Goal: Task Accomplishment & Management: Use online tool/utility

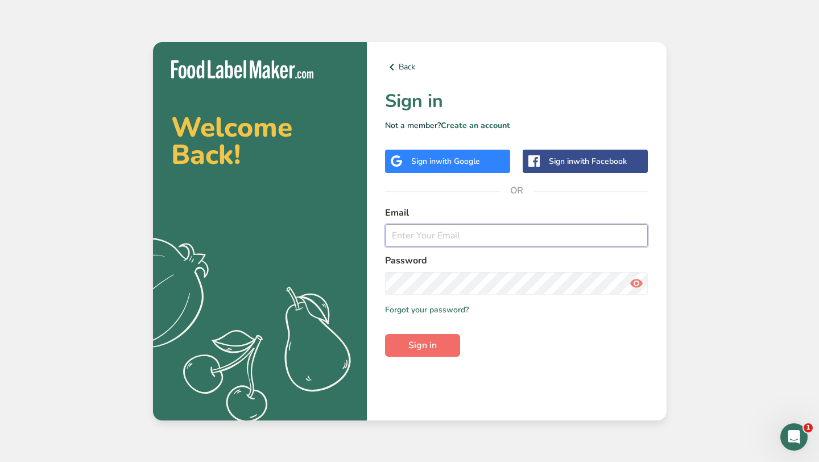
type input "[PERSON_NAME][EMAIL_ADDRESS][DOMAIN_NAME]"
click at [423, 343] on span "Sign in" at bounding box center [422, 345] width 28 height 14
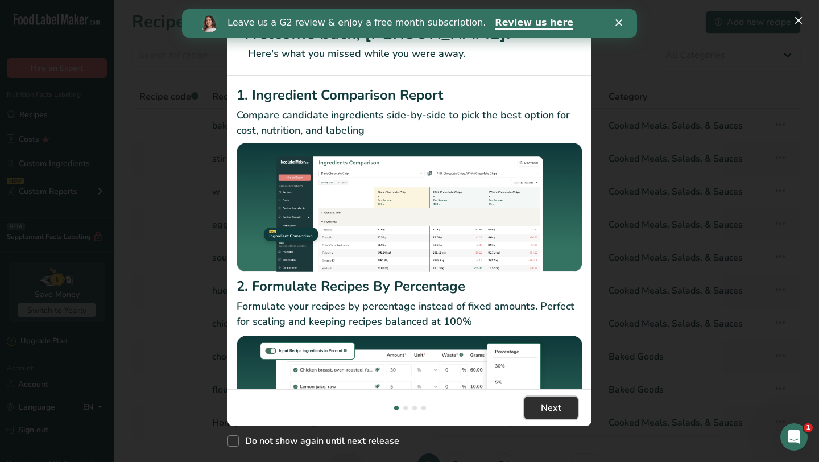
click at [556, 403] on span "Next" at bounding box center [551, 408] width 20 height 14
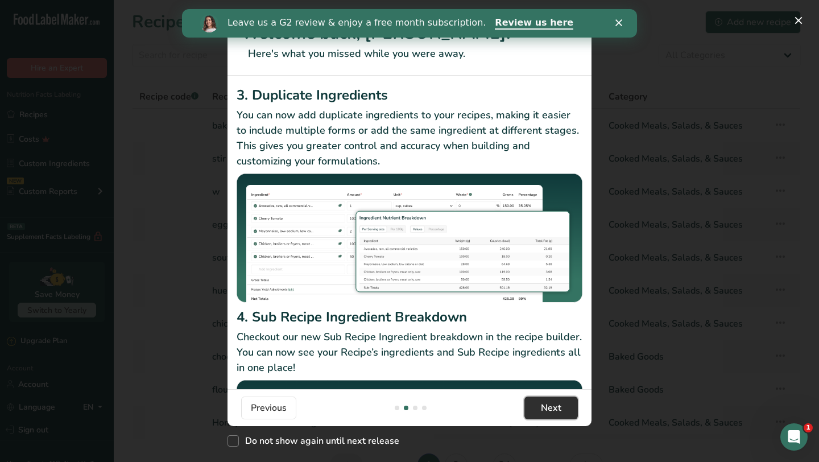
click at [556, 403] on span "Next" at bounding box center [551, 408] width 20 height 14
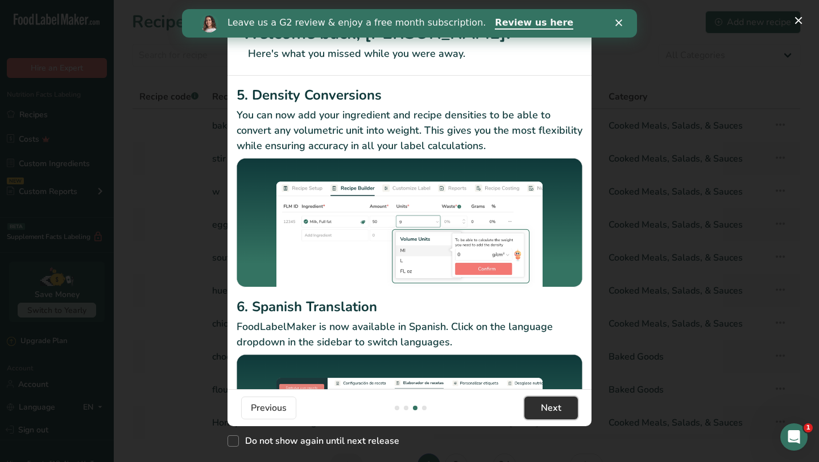
click at [556, 403] on span "Next" at bounding box center [551, 408] width 20 height 14
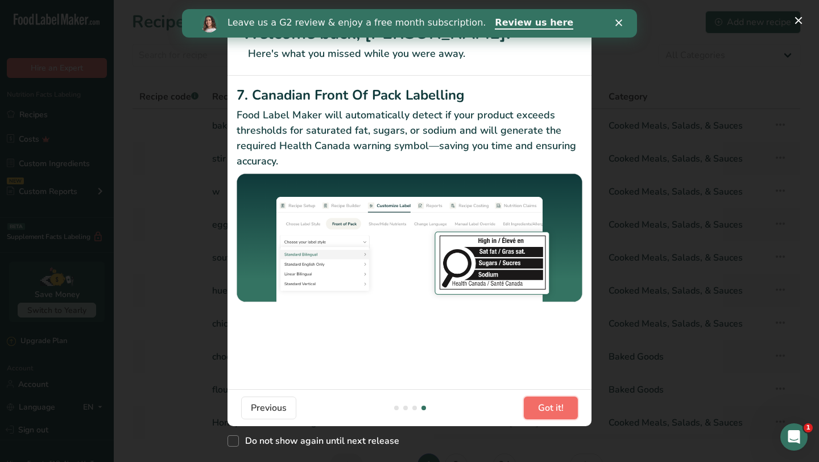
click at [556, 403] on span "Got it!" at bounding box center [551, 408] width 26 height 14
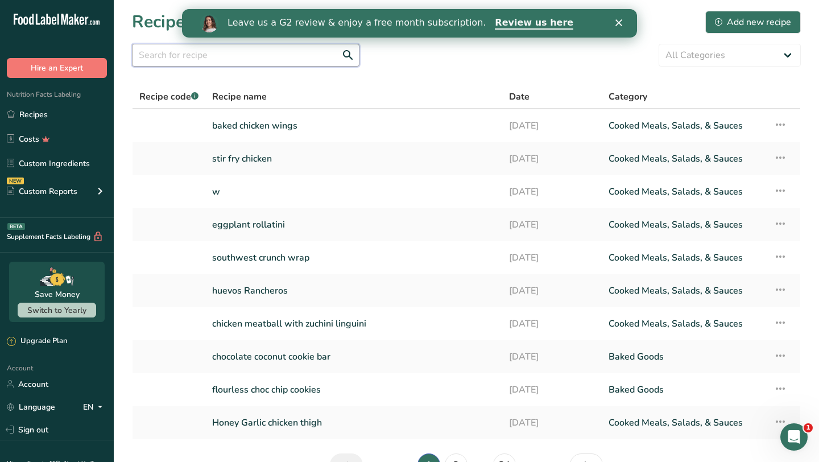
click at [281, 55] on input "text" at bounding box center [245, 55] width 227 height 23
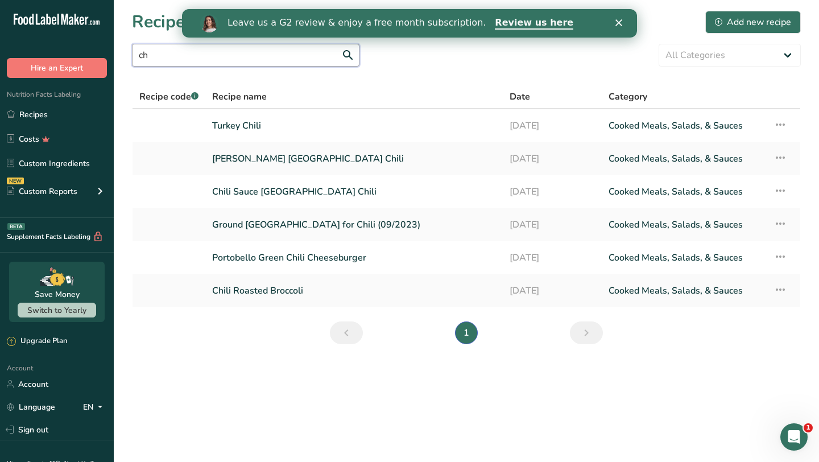
type input "c"
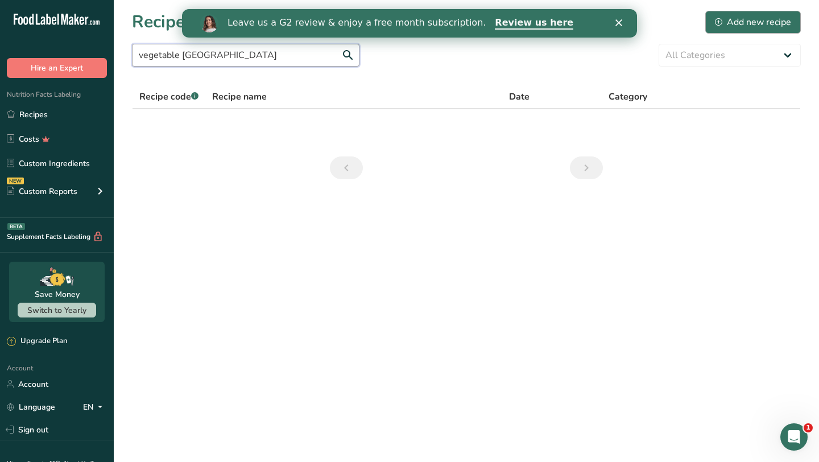
type input "vegetable [GEOGRAPHIC_DATA]"
click at [748, 27] on div "Add new recipe" at bounding box center [753, 22] width 76 height 14
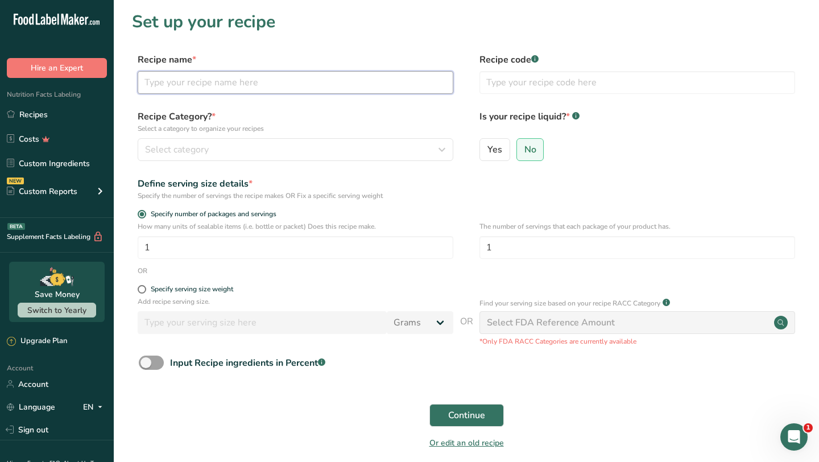
click at [339, 80] on input "text" at bounding box center [295, 82] width 315 height 23
type input "vegetable [GEOGRAPHIC_DATA]"
click at [284, 242] on input "1" at bounding box center [295, 247] width 315 height 23
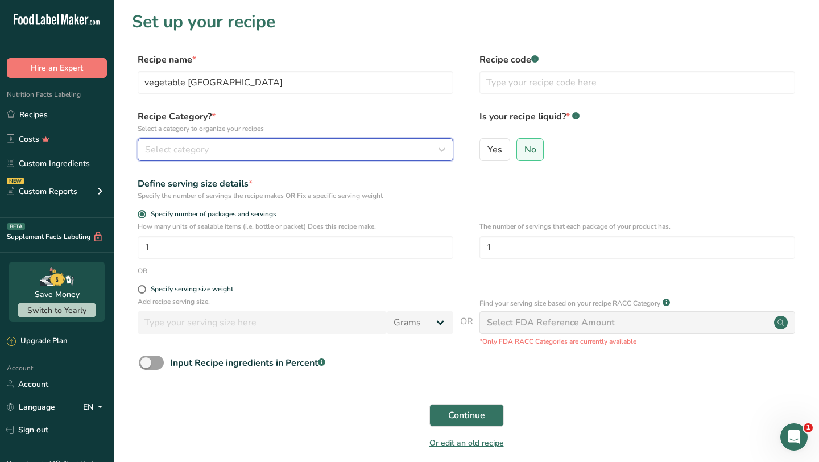
click at [308, 152] on div "Select category" at bounding box center [292, 150] width 294 height 14
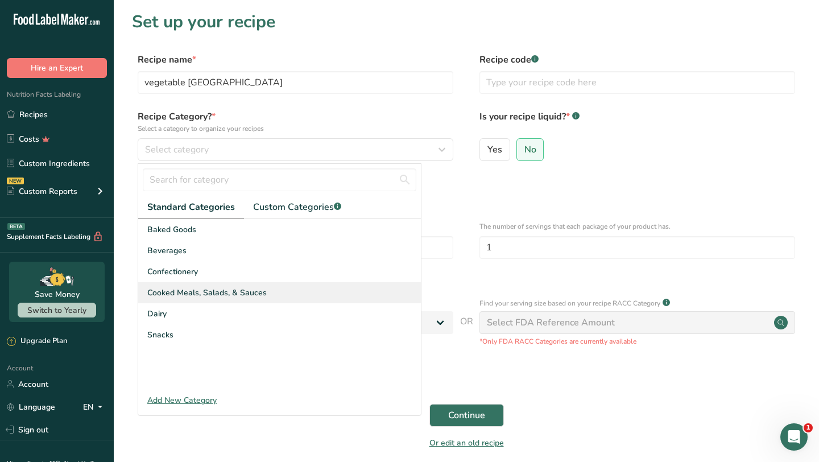
click at [219, 293] on span "Cooked Meals, Salads, & Sauces" at bounding box center [206, 292] width 119 height 12
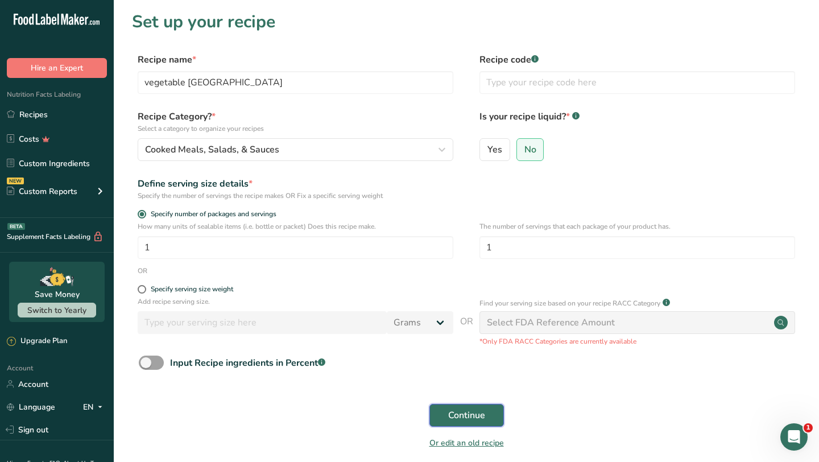
click at [462, 416] on span "Continue" at bounding box center [466, 415] width 37 height 14
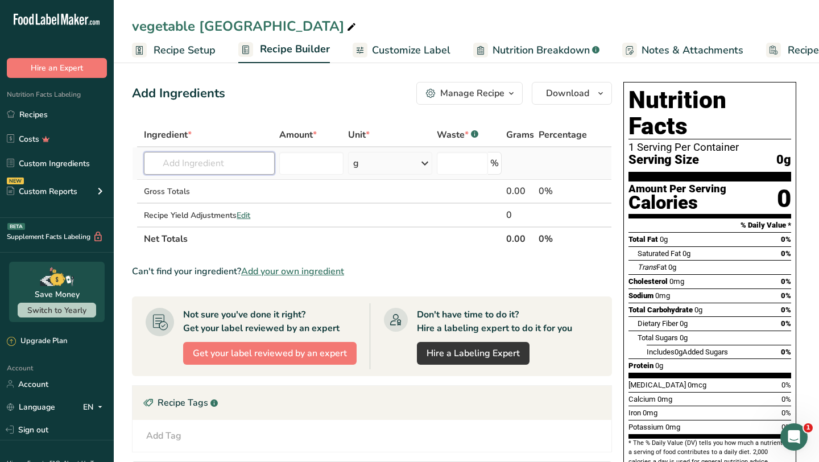
click at [238, 161] on input "text" at bounding box center [209, 163] width 131 height 23
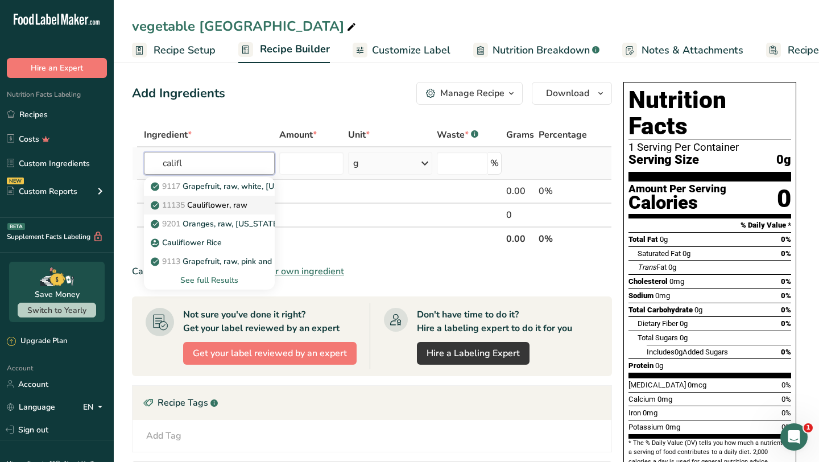
type input "califl"
click at [215, 205] on p "11135 Cauliflower, raw" at bounding box center [200, 205] width 94 height 12
type input "Cauliflower, raw"
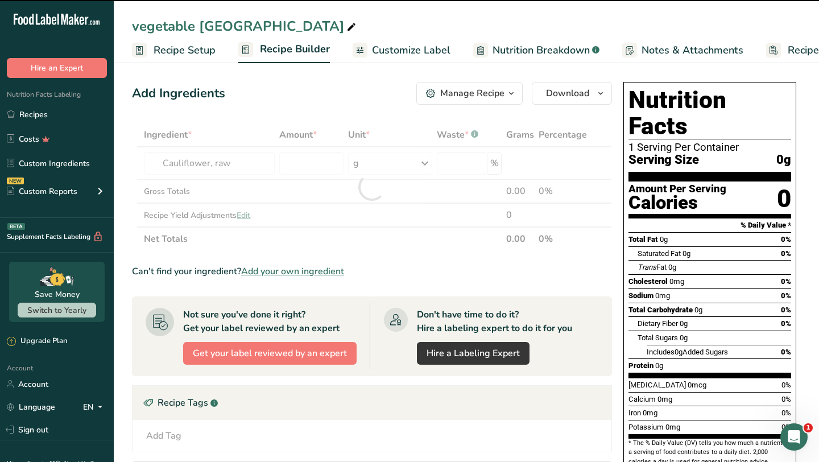
type input "0"
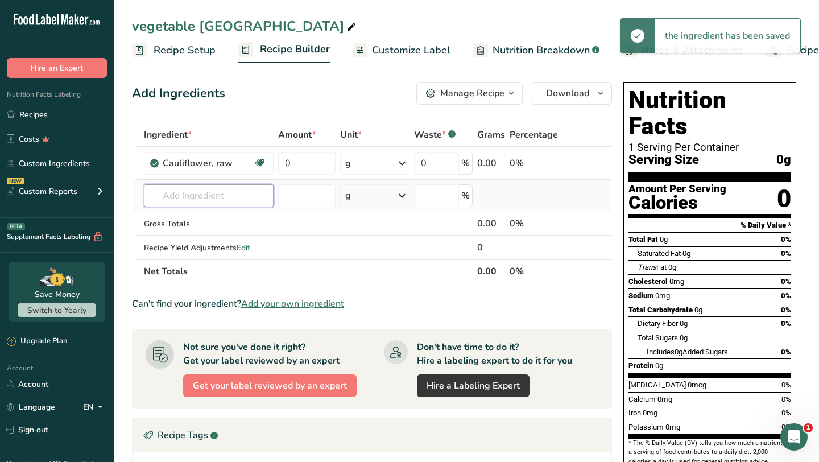
click at [202, 202] on input "text" at bounding box center [208, 195] width 129 height 23
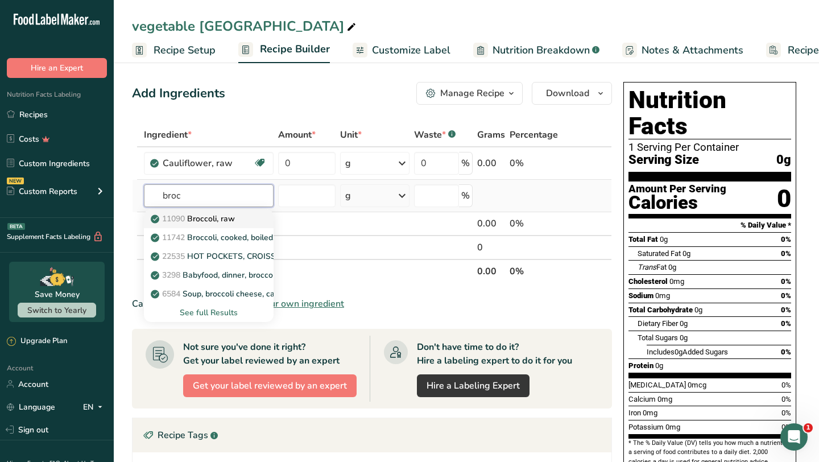
type input "broc"
click at [200, 217] on p "11090 Broccoli, raw" at bounding box center [194, 219] width 82 height 12
type input "Broccoli, raw"
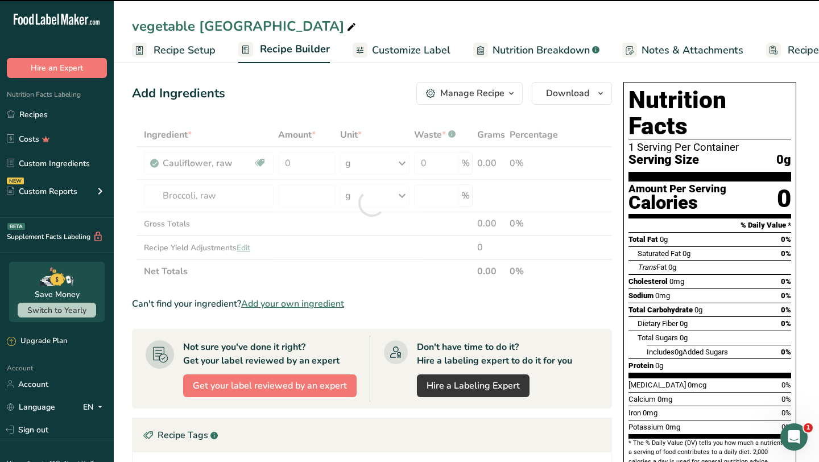
type input "0"
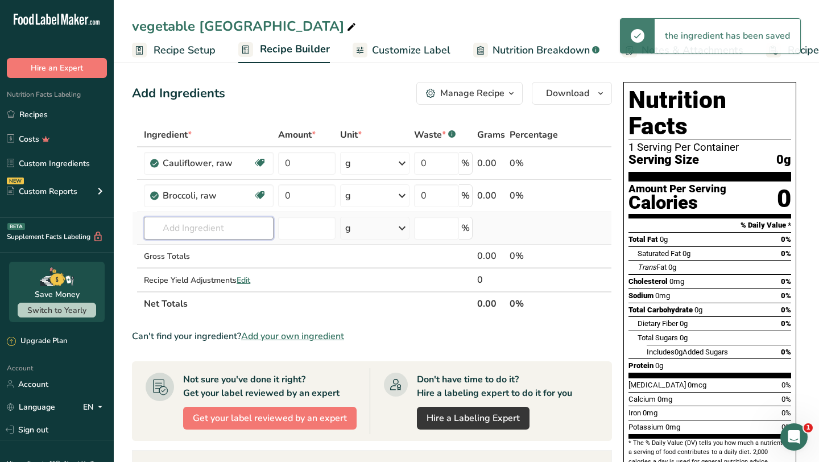
click at [200, 229] on input "text" at bounding box center [208, 228] width 129 height 23
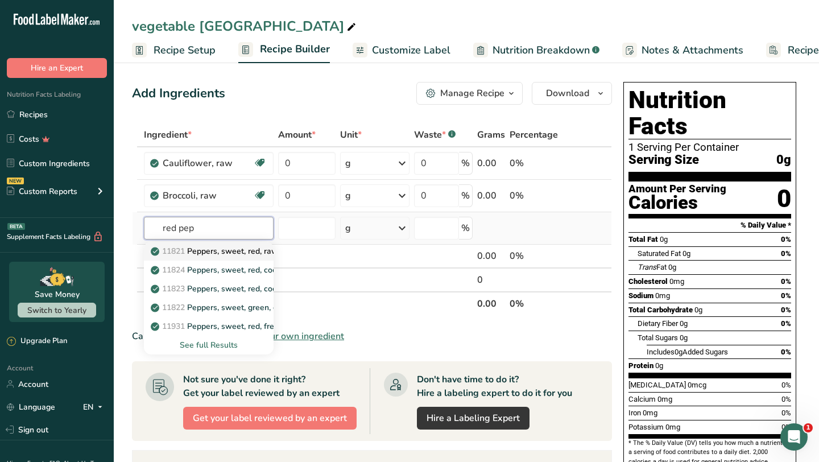
type input "red pep"
click at [207, 254] on p "11821 Peppers, sweet, red, raw" at bounding box center [215, 251] width 125 height 12
type input "Peppers, sweet, red, raw"
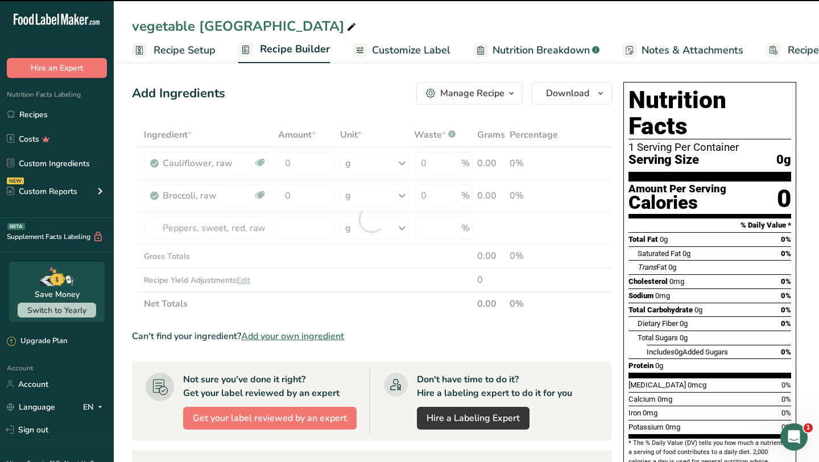
type input "0"
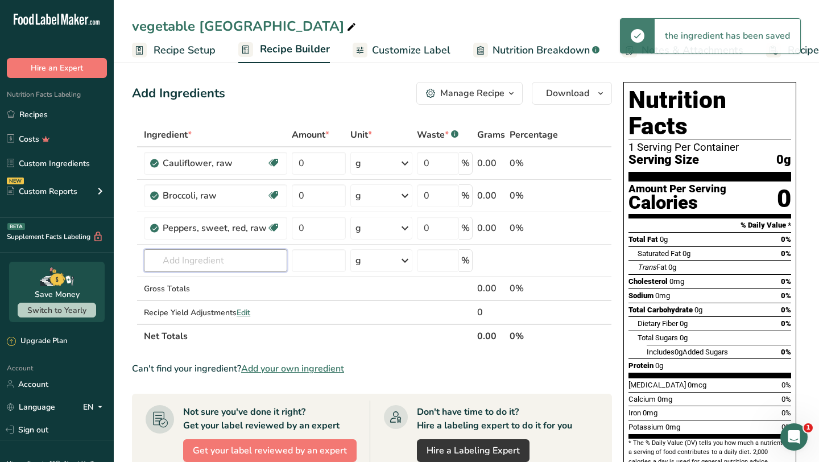
click at [208, 261] on input "text" at bounding box center [215, 260] width 143 height 23
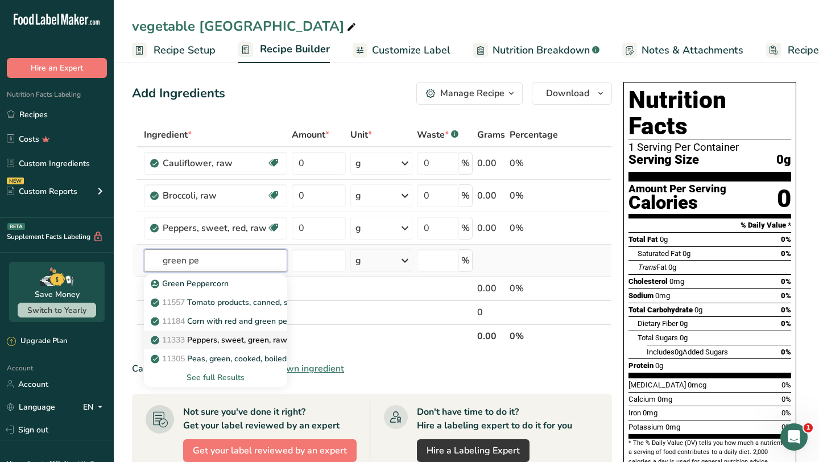
type input "green pe"
click at [215, 339] on p "11333 Peppers, sweet, green, raw" at bounding box center [220, 340] width 134 height 12
type input "Peppers, sweet, green, raw"
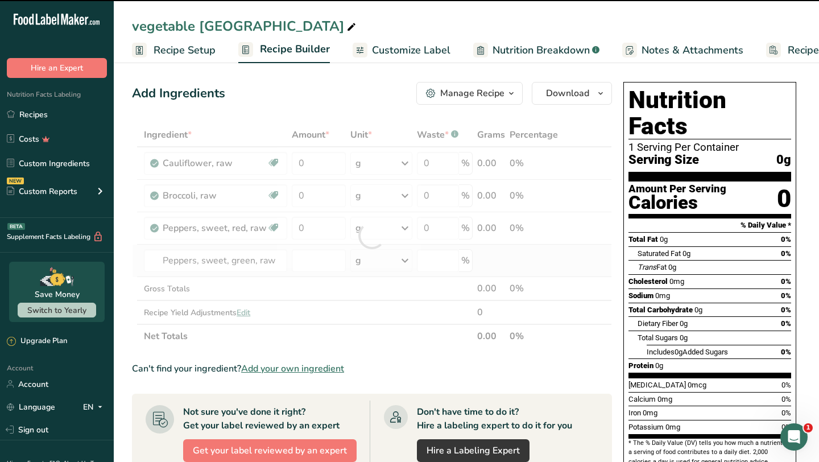
type input "0"
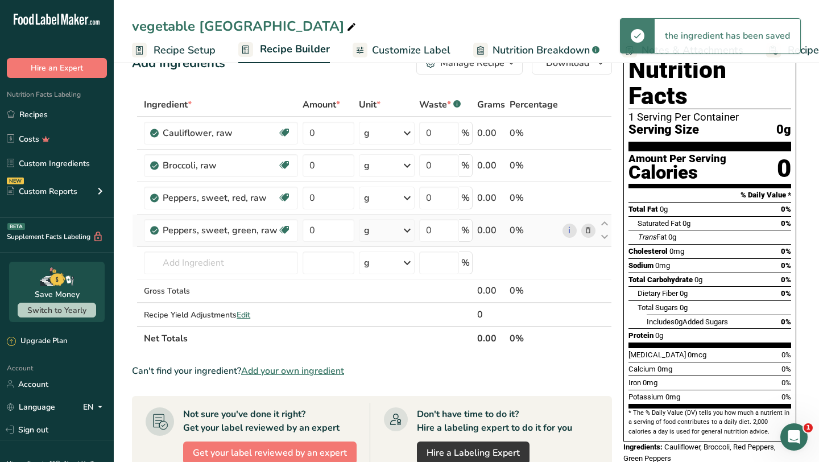
scroll to position [35, 0]
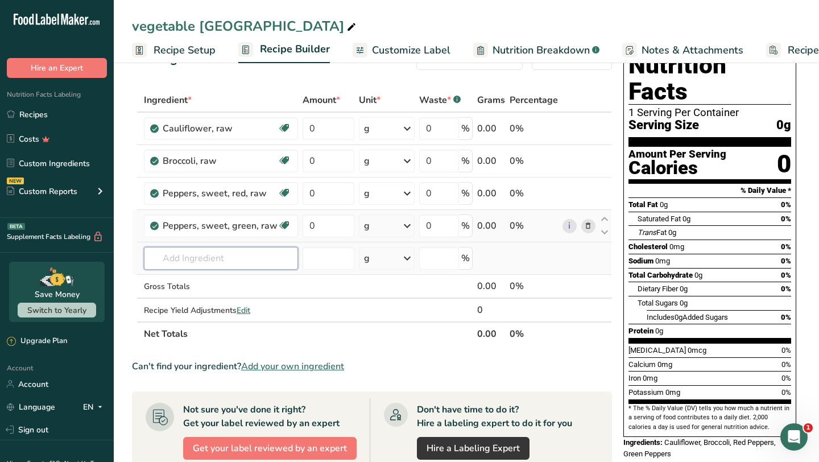
click at [231, 256] on input "text" at bounding box center [221, 258] width 154 height 23
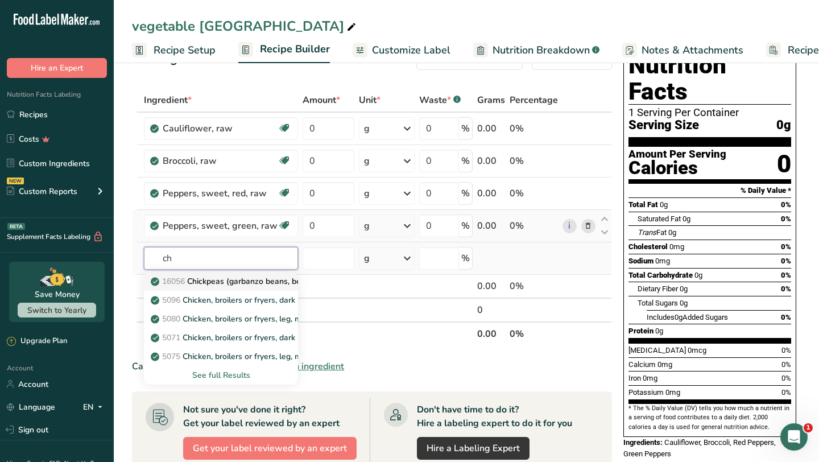
type input "c"
type input "garb"
click at [248, 285] on p "16056 Chickpeas (garbanzo beans, bengal gram), mature seeds, raw" at bounding box center [283, 281] width 260 height 12
type input "Chickpeas (garbanzo beans, bengal gram), mature seeds, raw"
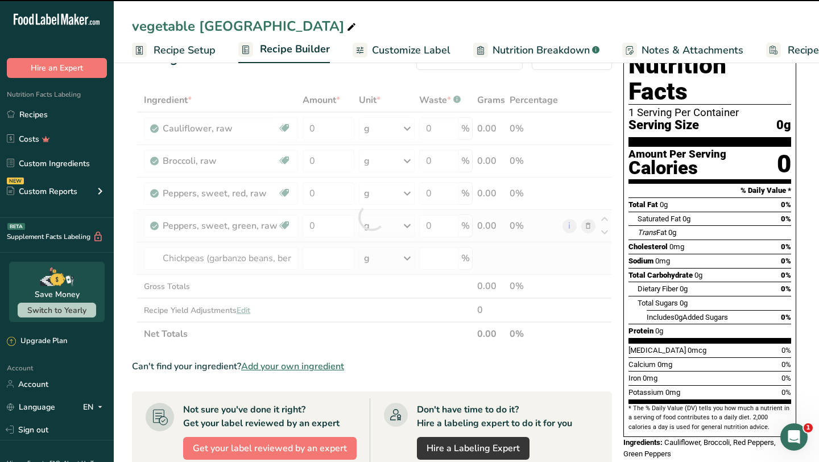
type input "0"
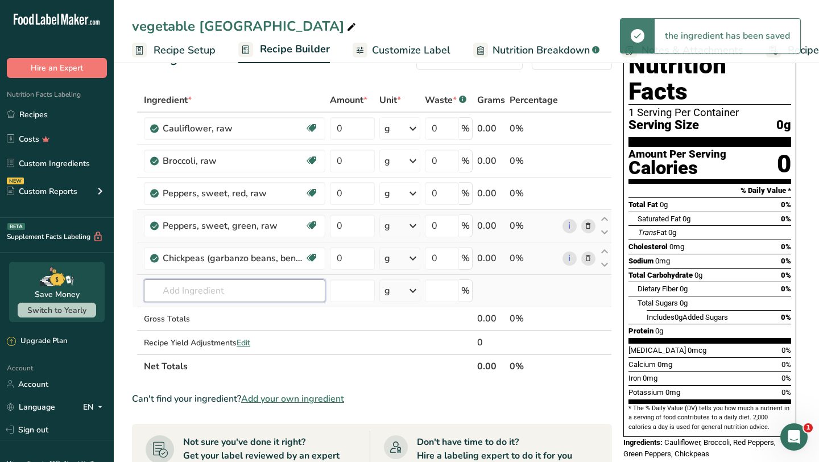
click at [241, 290] on input "text" at bounding box center [234, 290] width 181 height 23
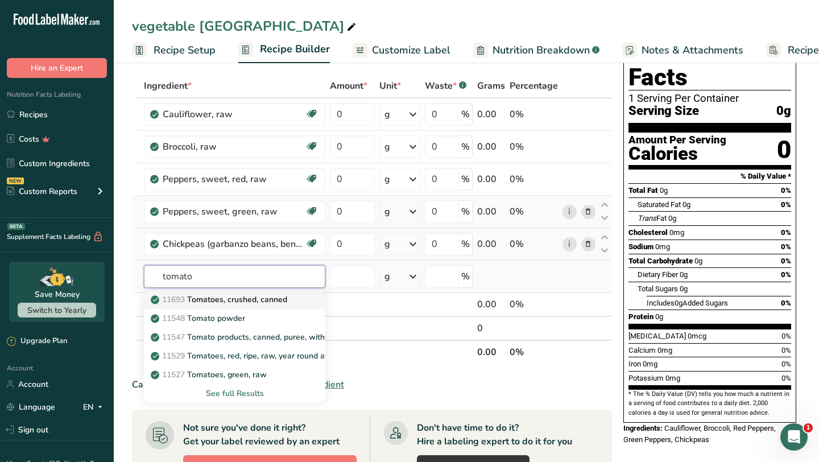
scroll to position [53, 0]
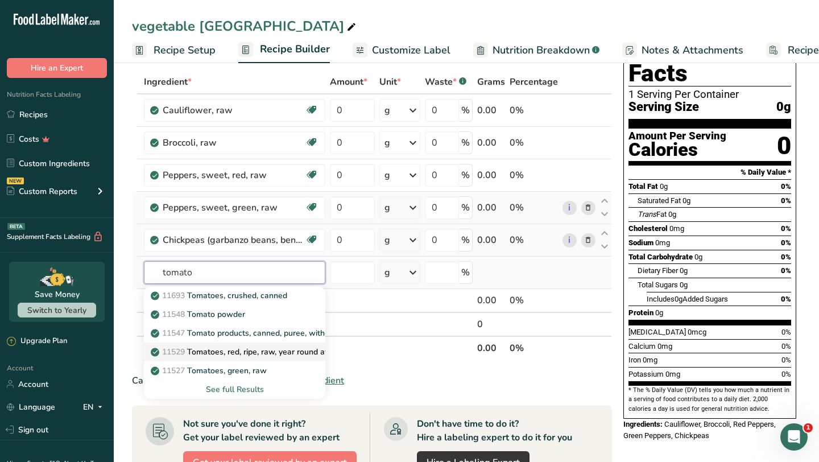
type input "tomato"
click at [213, 353] on p "11529 Tomatoes, red, ripe, raw, year round average" at bounding box center [251, 352] width 197 height 12
type input "Tomatoes, red, ripe, raw, year round average"
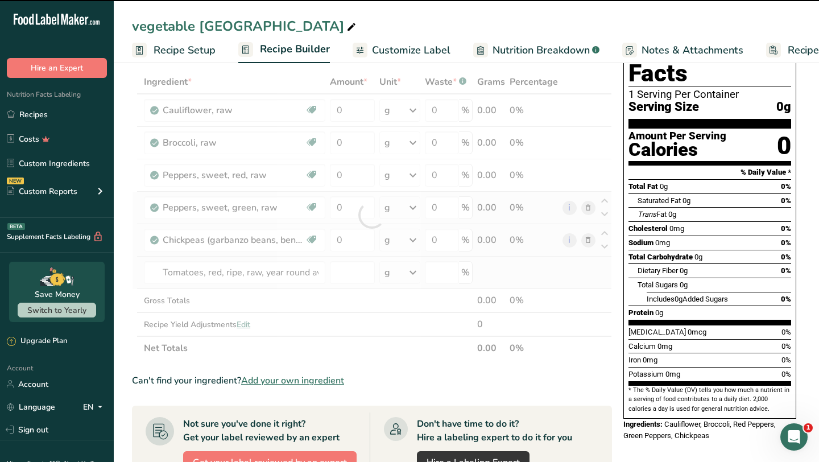
type input "0"
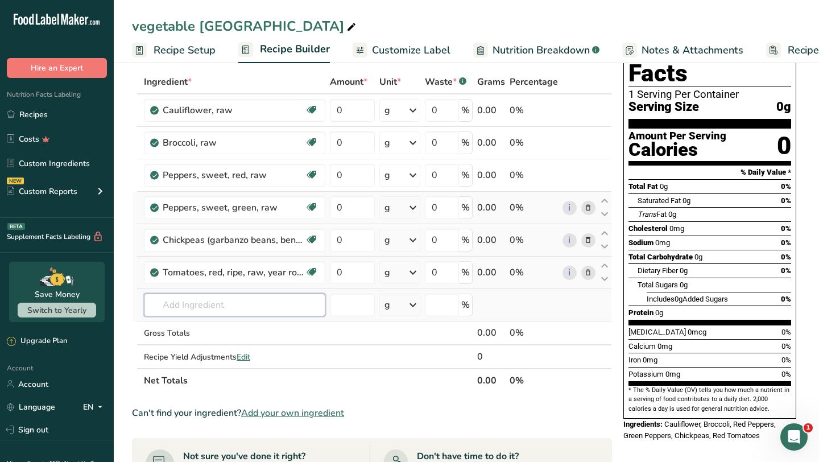
click at [217, 304] on input "text" at bounding box center [234, 304] width 181 height 23
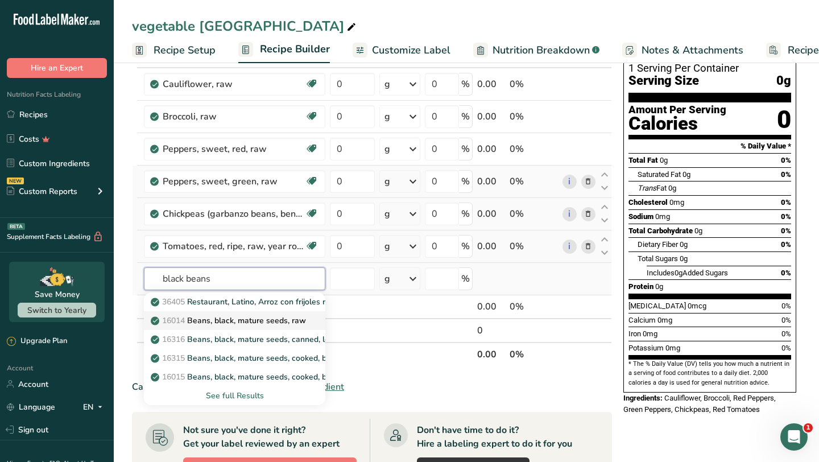
scroll to position [80, 0]
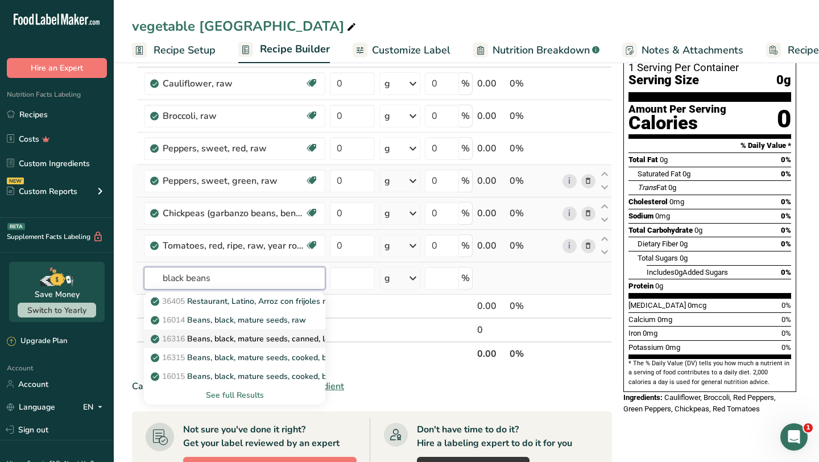
type input "black beans"
click at [220, 343] on p "16316 Beans, black, mature seeds, canned, low sodium" at bounding box center [258, 339] width 211 height 12
type input "Beans, black, mature seeds, canned, low sodium"
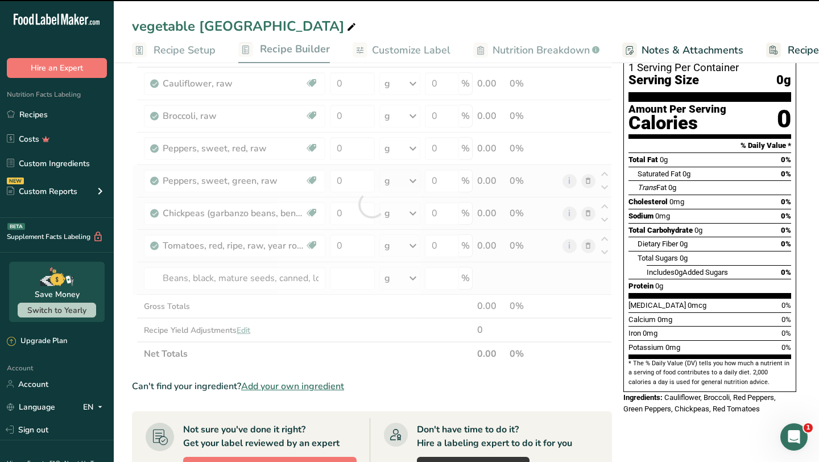
type input "0"
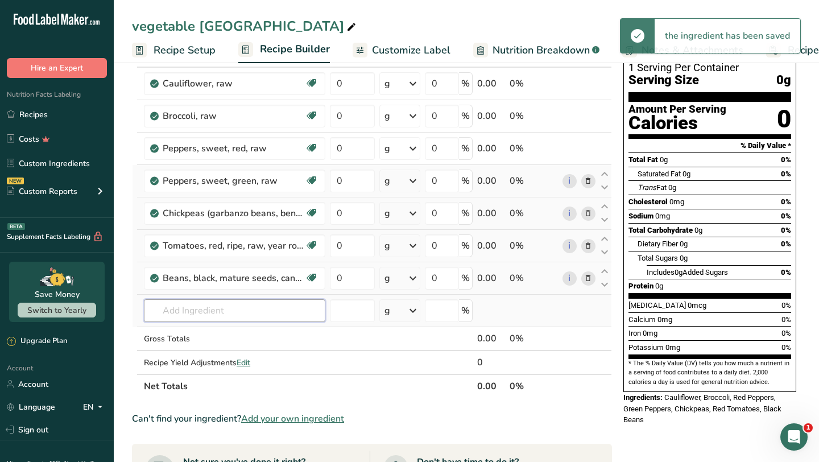
click at [228, 309] on input "text" at bounding box center [234, 310] width 181 height 23
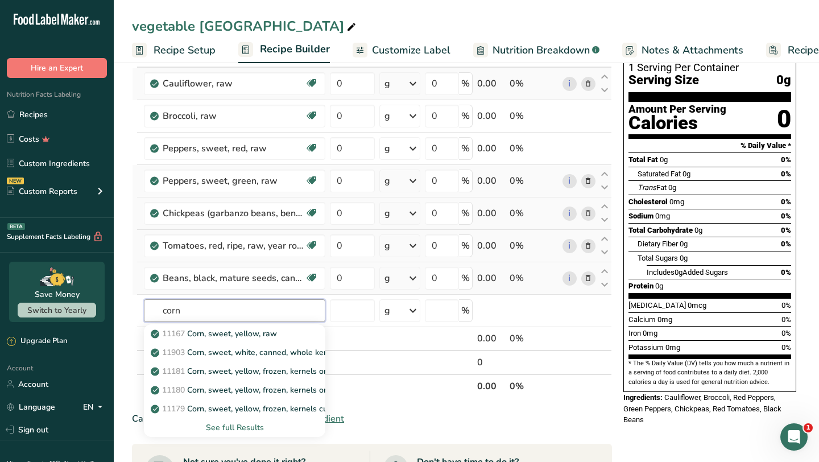
type input "corn"
click at [413, 82] on icon at bounding box center [413, 83] width 14 height 20
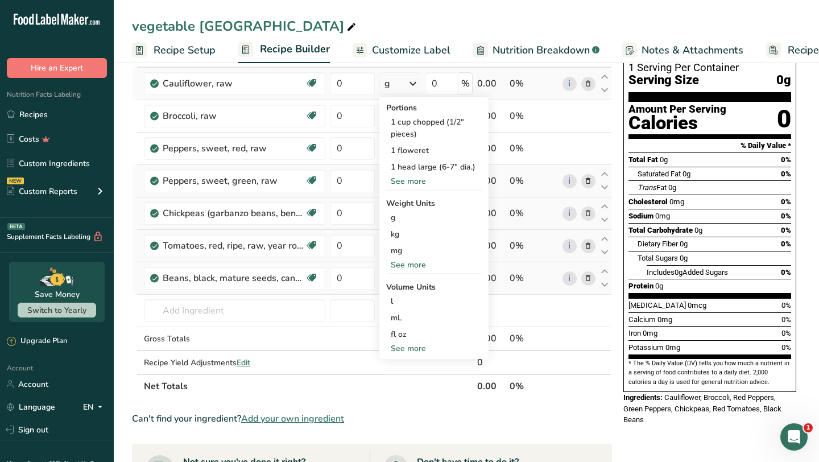
click at [410, 185] on div "See more" at bounding box center [433, 181] width 95 height 12
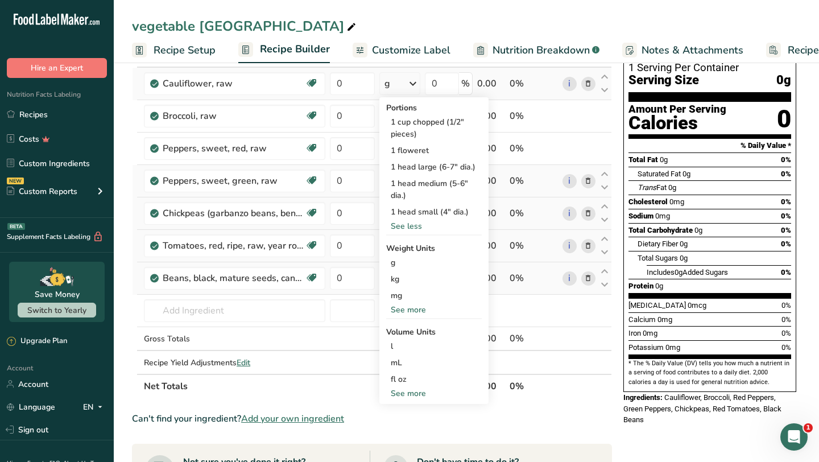
click at [412, 308] on div "See more" at bounding box center [433, 310] width 95 height 12
click at [404, 342] on div "oz" at bounding box center [433, 345] width 95 height 16
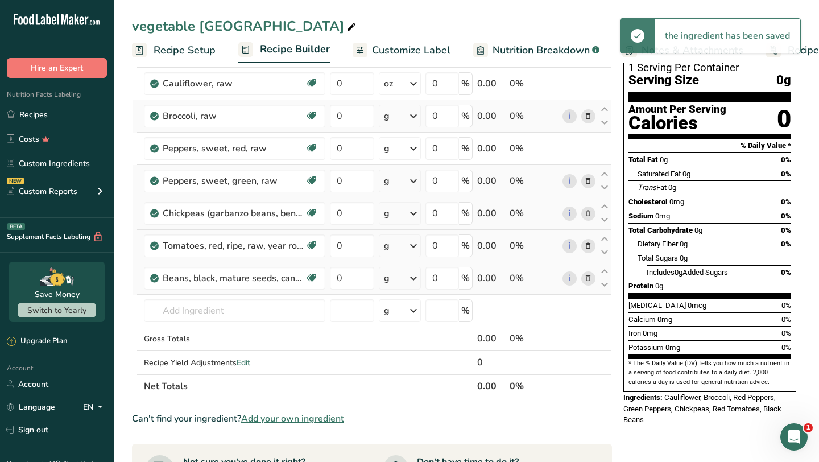
click at [416, 116] on icon at bounding box center [413, 116] width 14 height 20
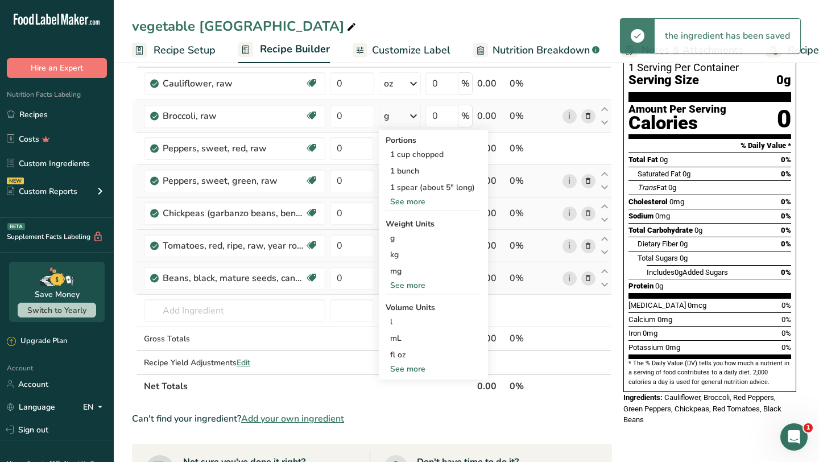
click at [409, 288] on div "See more" at bounding box center [432, 285] width 95 height 12
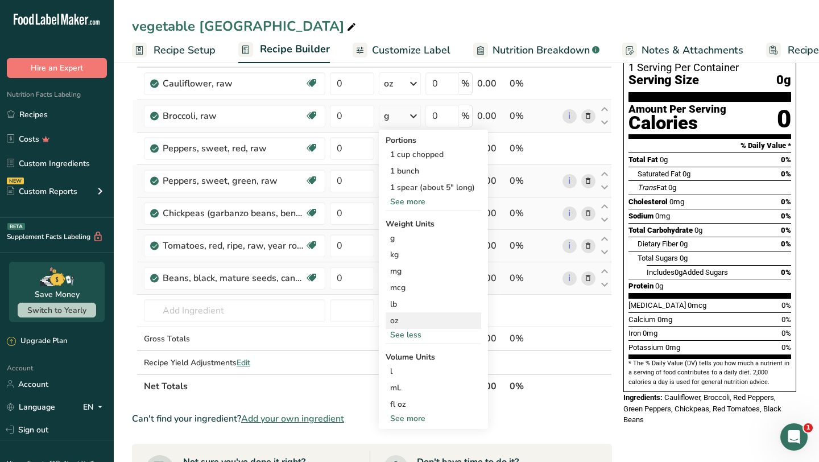
click at [402, 322] on div "oz" at bounding box center [432, 320] width 95 height 16
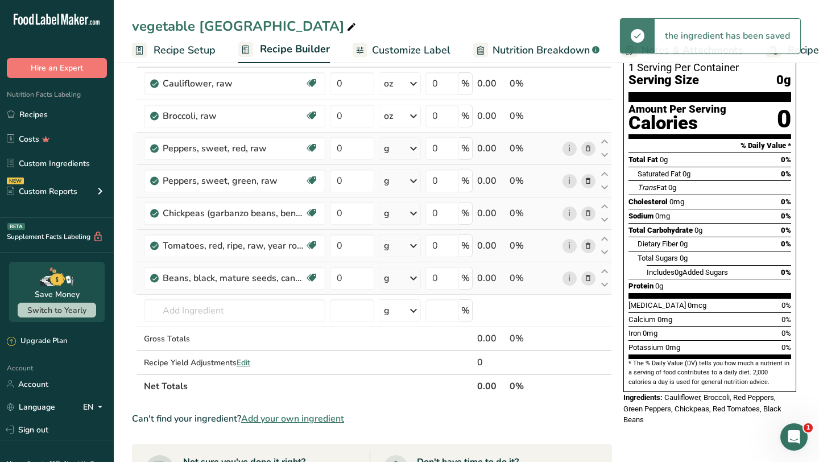
click at [415, 146] on icon at bounding box center [413, 148] width 14 height 20
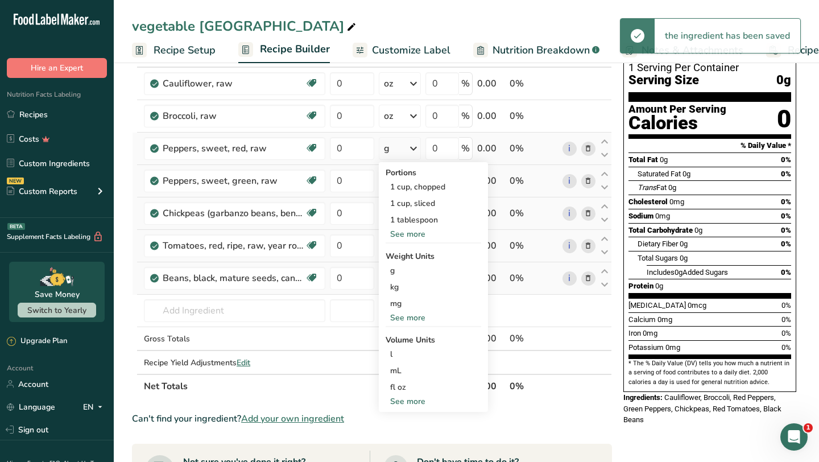
click at [409, 315] on div "See more" at bounding box center [432, 317] width 95 height 12
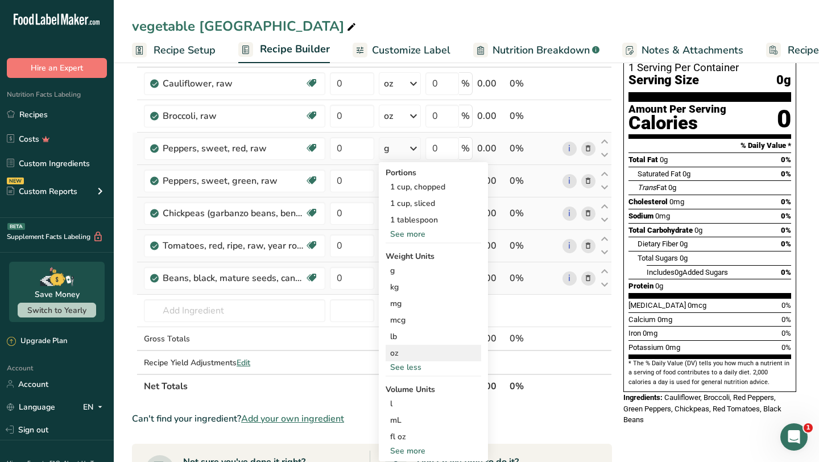
click at [397, 353] on div "oz" at bounding box center [432, 352] width 95 height 16
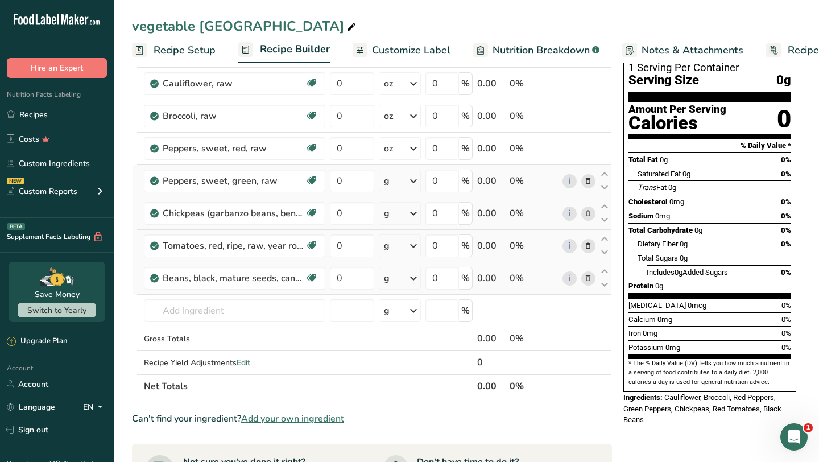
click at [417, 181] on icon at bounding box center [413, 181] width 14 height 20
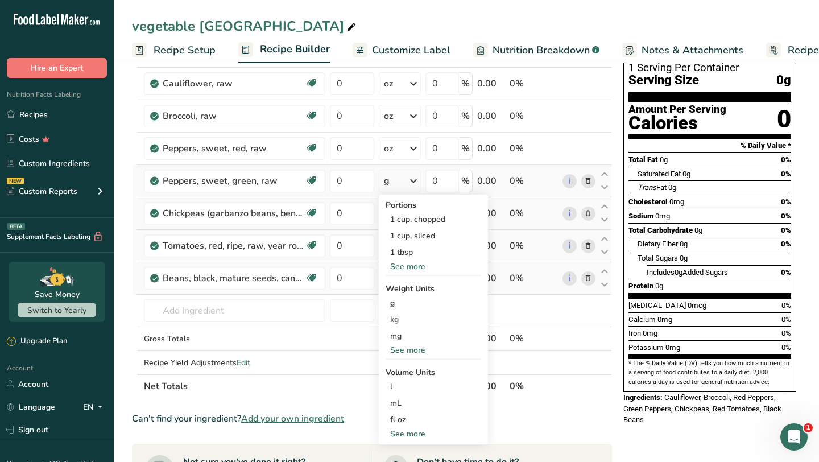
click at [407, 346] on div "See more" at bounding box center [432, 350] width 95 height 12
click at [397, 385] on div "oz" at bounding box center [432, 385] width 95 height 16
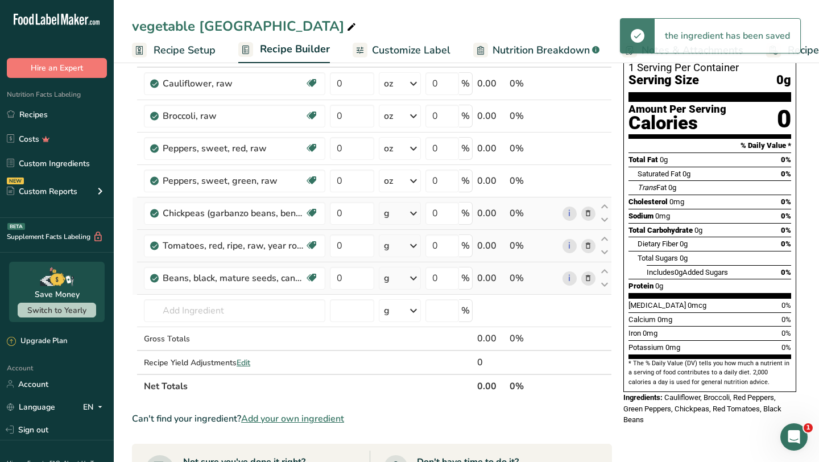
click at [415, 212] on icon at bounding box center [413, 213] width 14 height 20
click at [402, 353] on div "See more" at bounding box center [432, 354] width 95 height 12
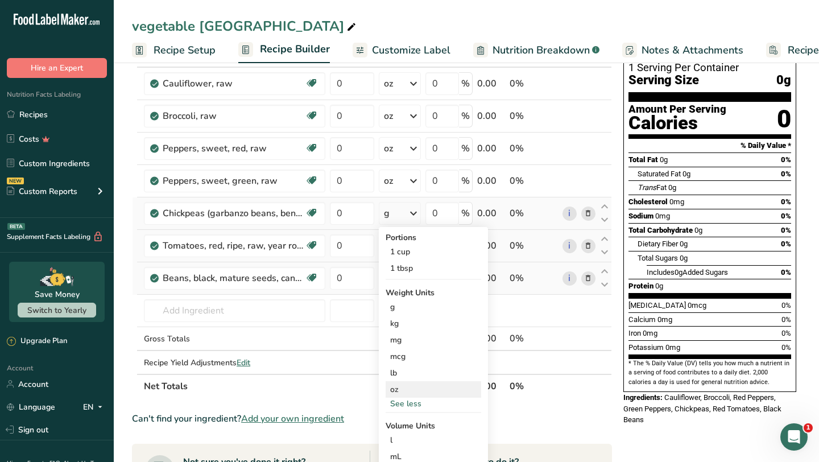
click at [396, 385] on div "oz" at bounding box center [432, 389] width 95 height 16
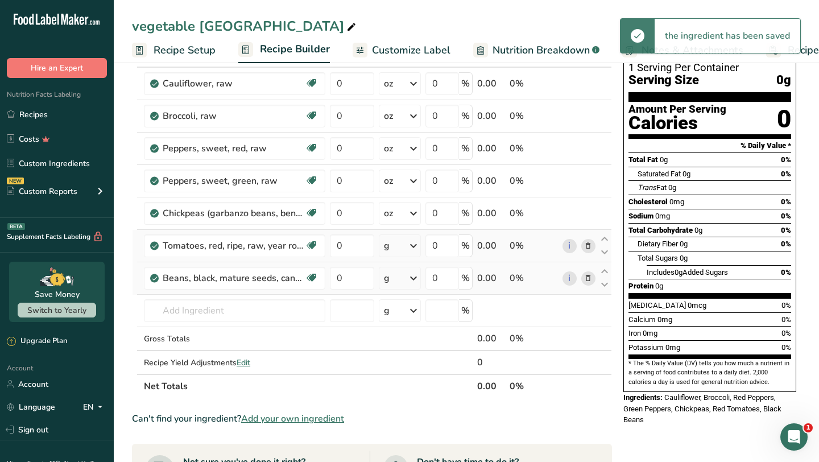
click at [417, 243] on icon at bounding box center [413, 245] width 14 height 20
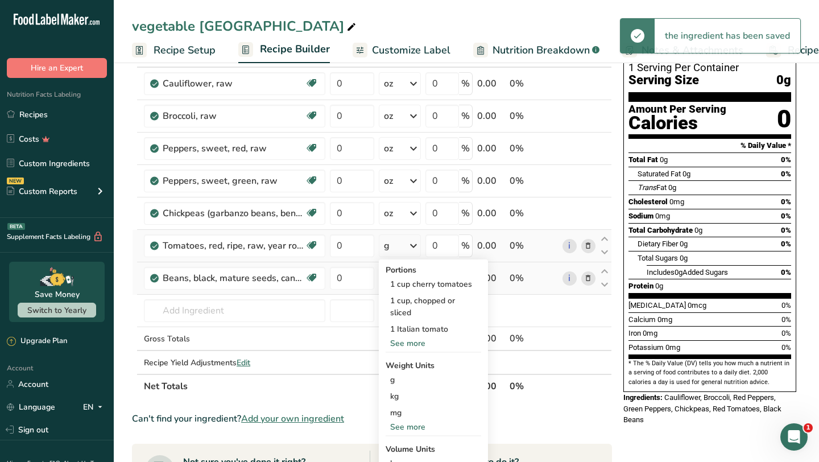
click at [401, 425] on div "See more" at bounding box center [432, 427] width 95 height 12
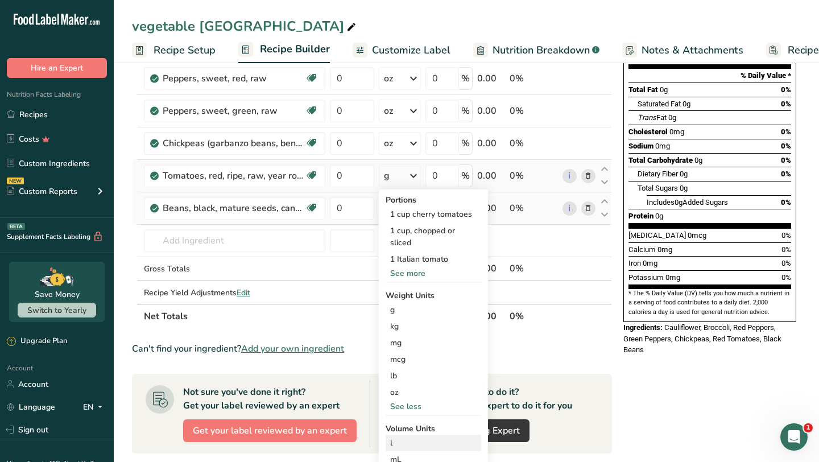
scroll to position [151, 0]
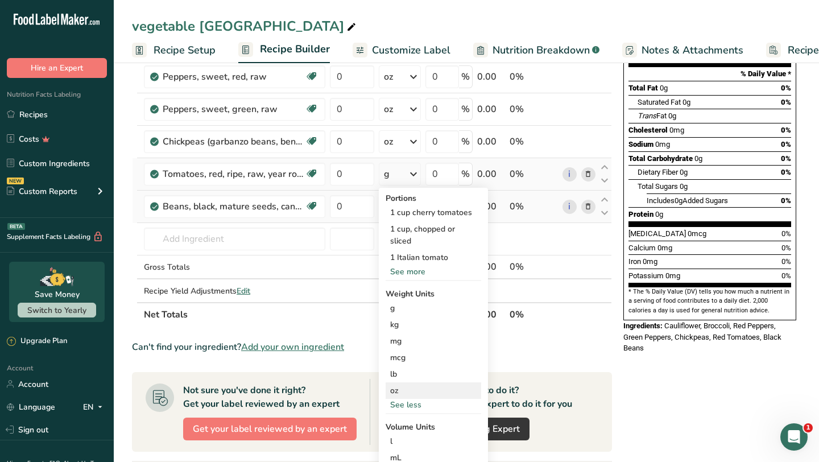
click at [401, 392] on div "oz" at bounding box center [432, 390] width 95 height 16
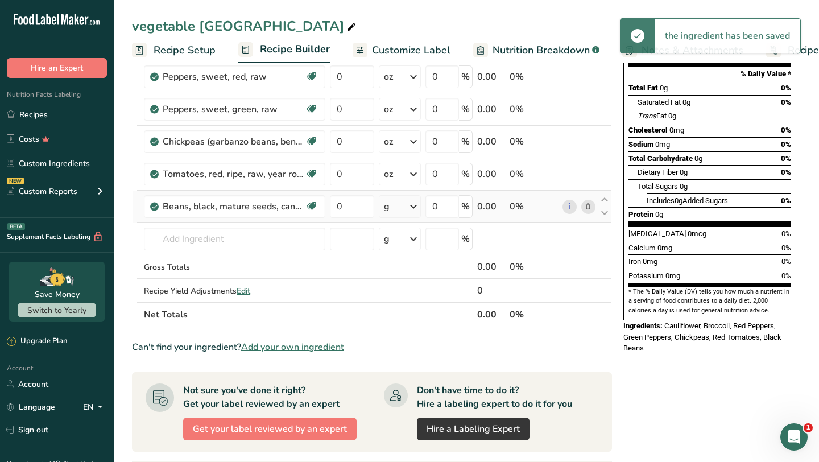
click at [416, 210] on icon at bounding box center [413, 206] width 14 height 20
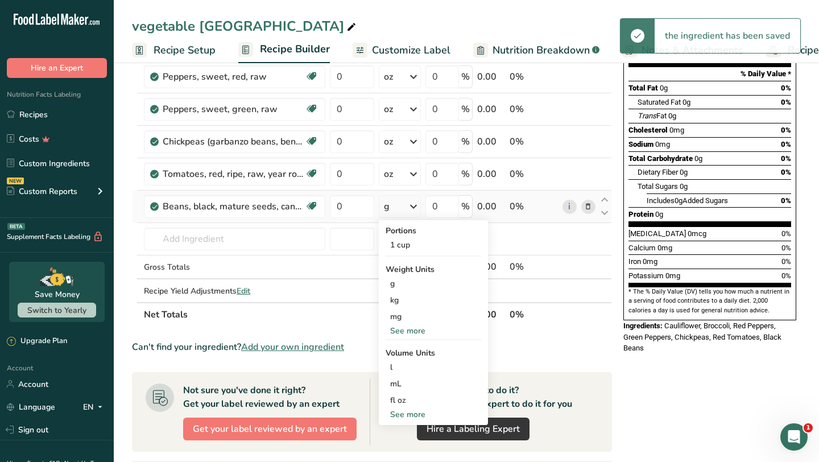
click at [409, 331] on div "See more" at bounding box center [432, 331] width 95 height 12
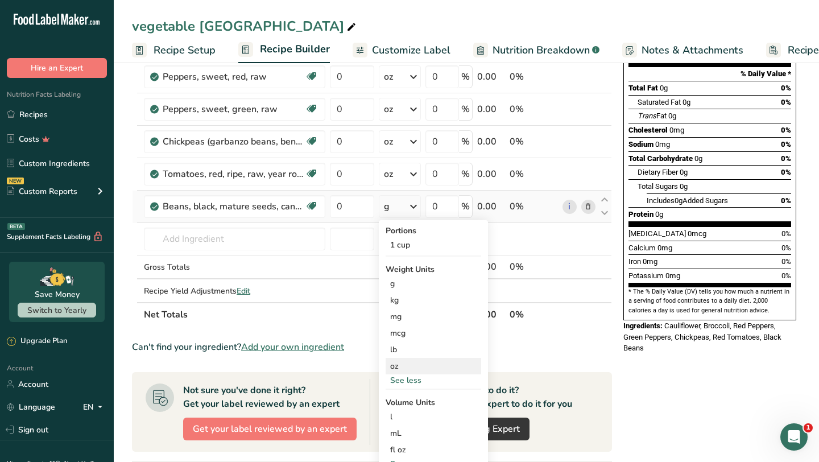
click at [404, 365] on div "oz" at bounding box center [432, 366] width 95 height 16
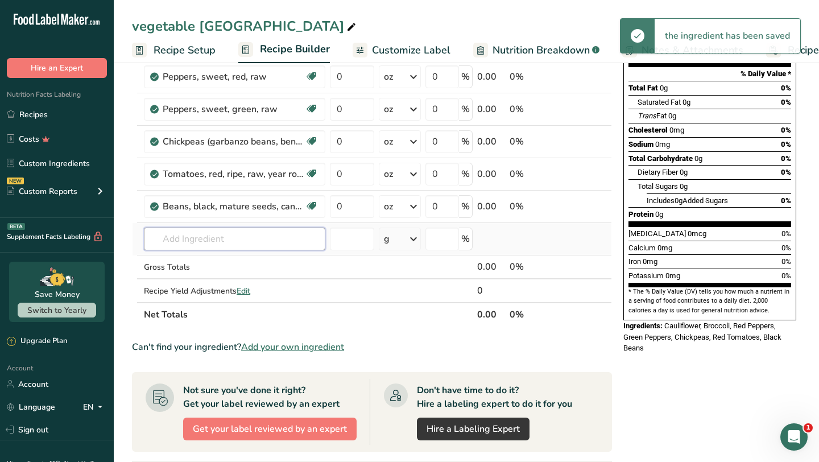
click at [191, 246] on input "text" at bounding box center [234, 238] width 181 height 23
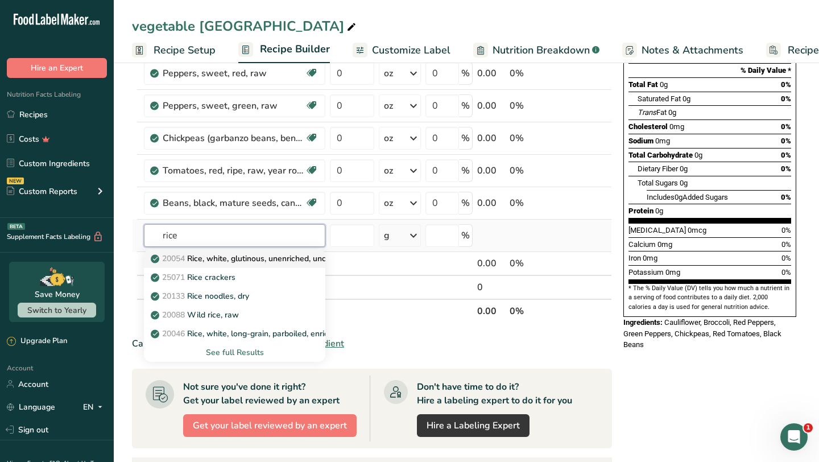
scroll to position [153, 0]
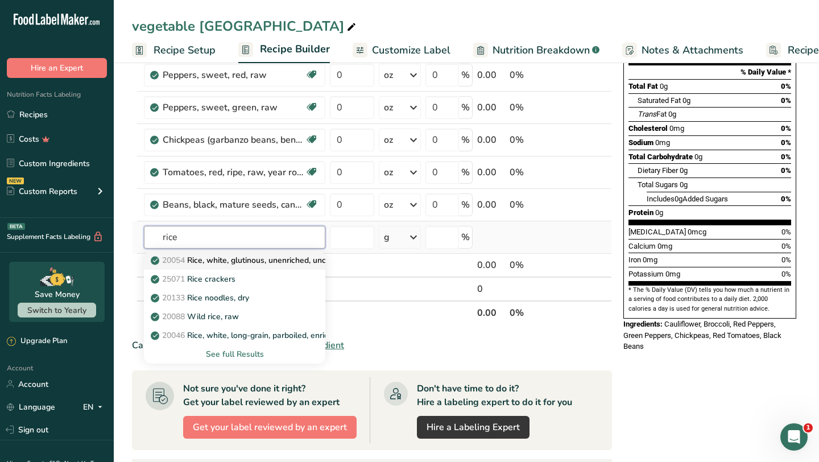
type input "rice"
click at [208, 263] on p "20054 Rice, white, glutinous, unenriched, uncooked" at bounding box center [250, 260] width 195 height 12
type input "Rice, white, glutinous, unenriched, uncooked"
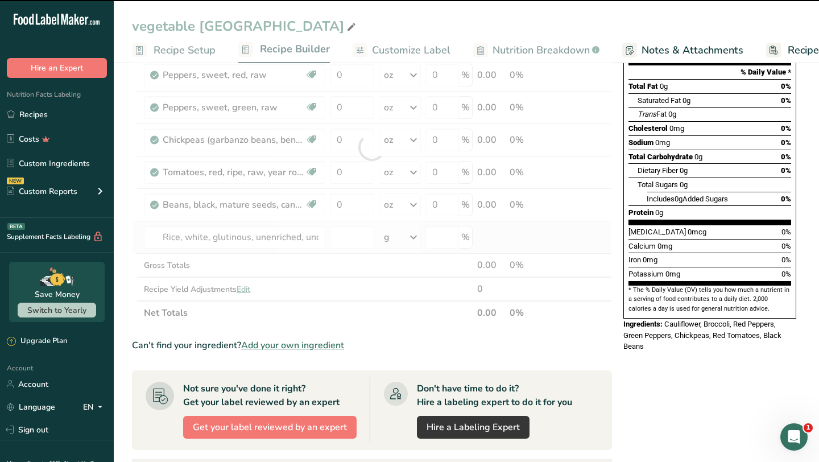
type input "0"
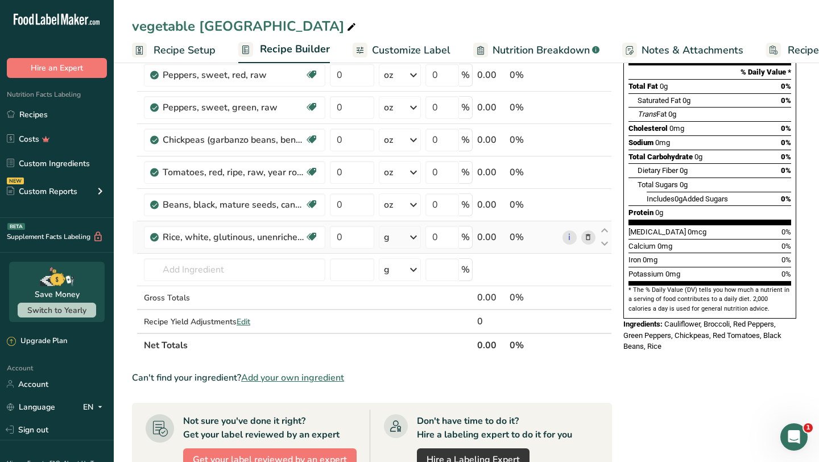
click at [416, 237] on icon at bounding box center [413, 237] width 14 height 20
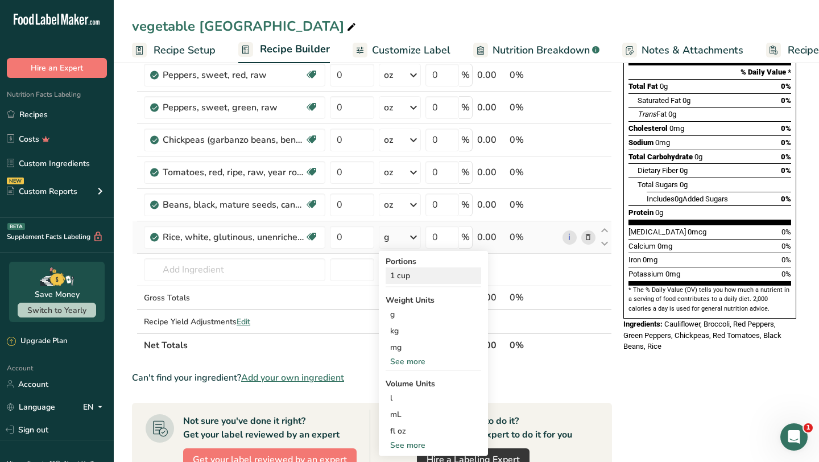
click at [407, 276] on div "1 cup" at bounding box center [432, 275] width 95 height 16
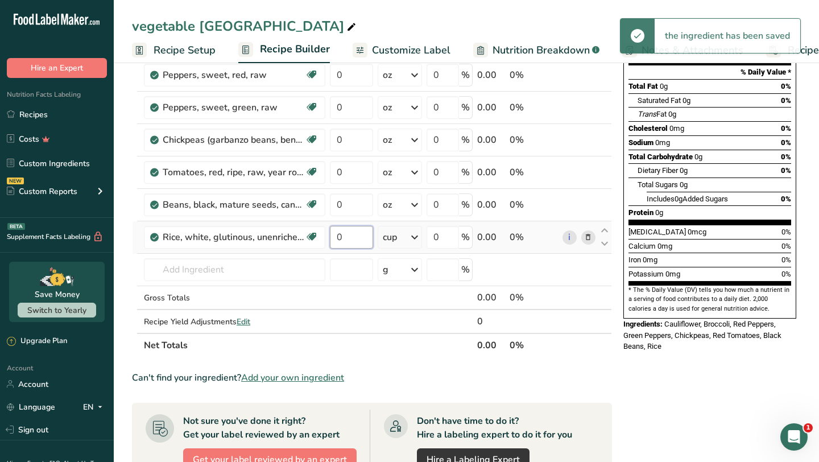
click at [352, 239] on input "0" at bounding box center [351, 237] width 43 height 23
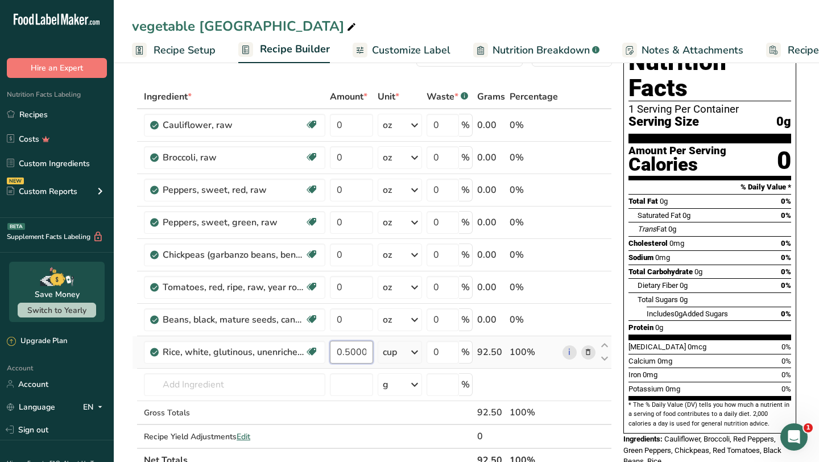
scroll to position [34, 0]
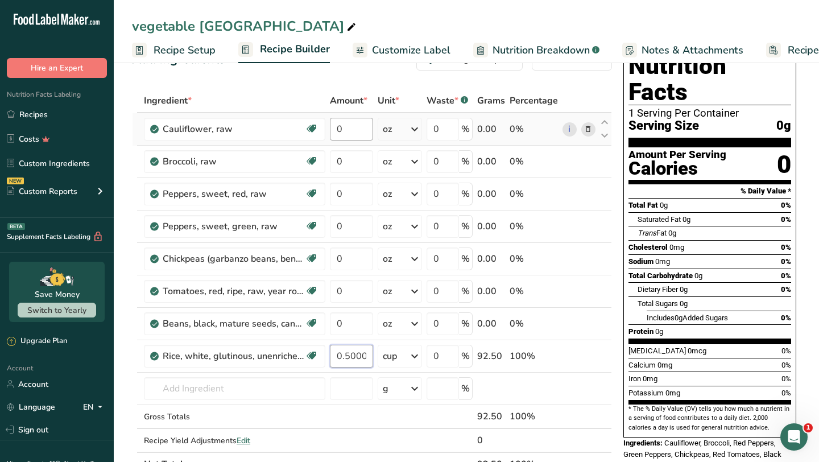
type input "0.500004"
click at [353, 129] on div "Ingredient * Amount * Unit * Waste * .a-a{fill:#347362;}.b-a{fill:#fff;} Grams …" at bounding box center [372, 282] width 480 height 387
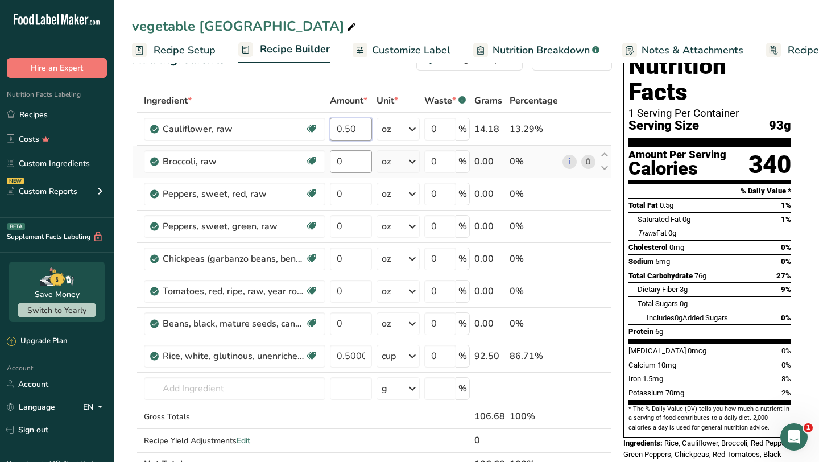
type input "0.50"
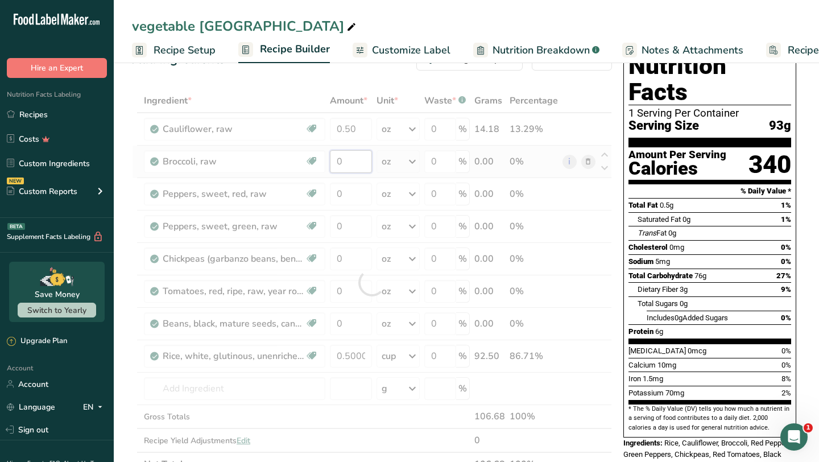
click at [354, 164] on div "Ingredient * Amount * Unit * Waste * .a-a{fill:#347362;}.b-a{fill:#fff;} Grams …" at bounding box center [372, 282] width 480 height 387
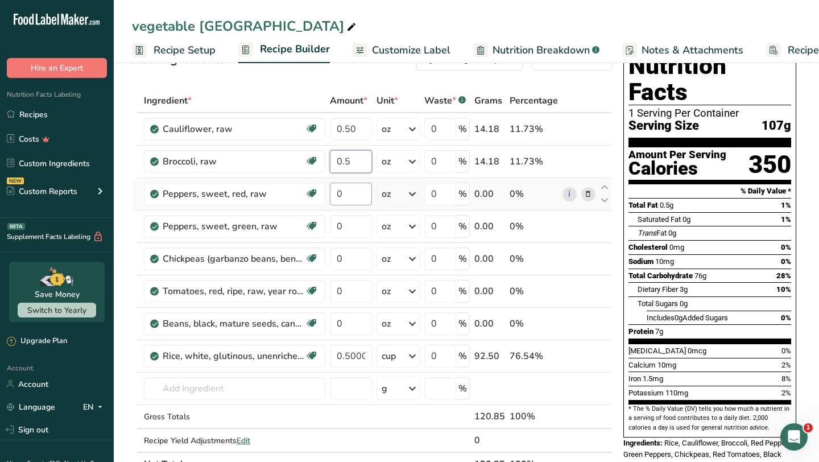
type input "0.5"
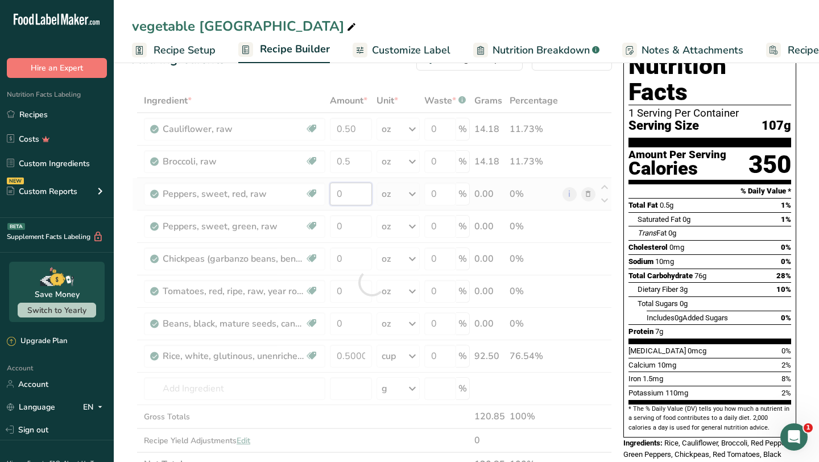
click at [351, 198] on div "Ingredient * Amount * Unit * Waste * .a-a{fill:#347362;}.b-a{fill:#fff;} Grams …" at bounding box center [372, 282] width 480 height 387
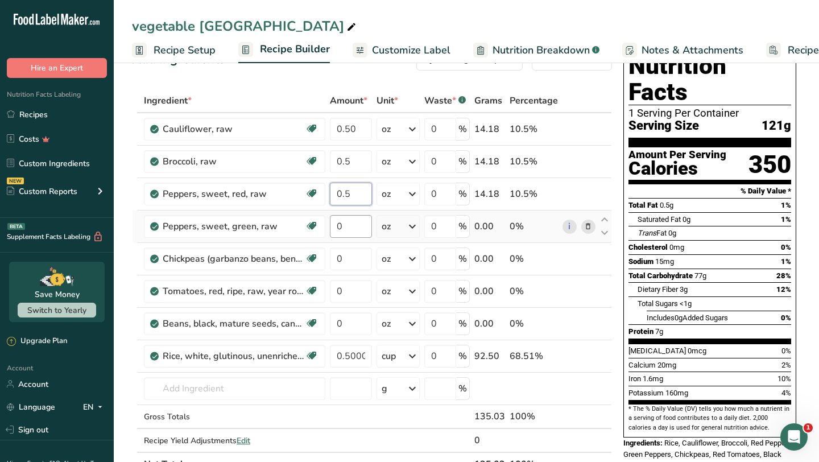
type input "0.5"
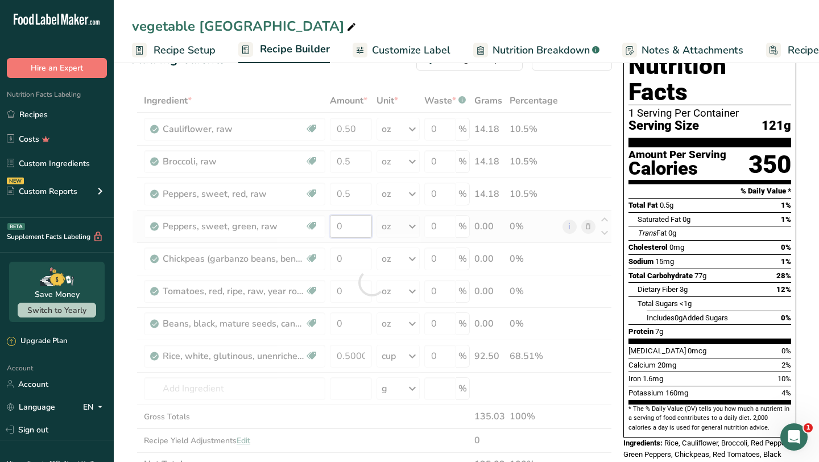
click at [350, 229] on div "Ingredient * Amount * Unit * Waste * .a-a{fill:#347362;}.b-a{fill:#fff;} Grams …" at bounding box center [372, 282] width 480 height 387
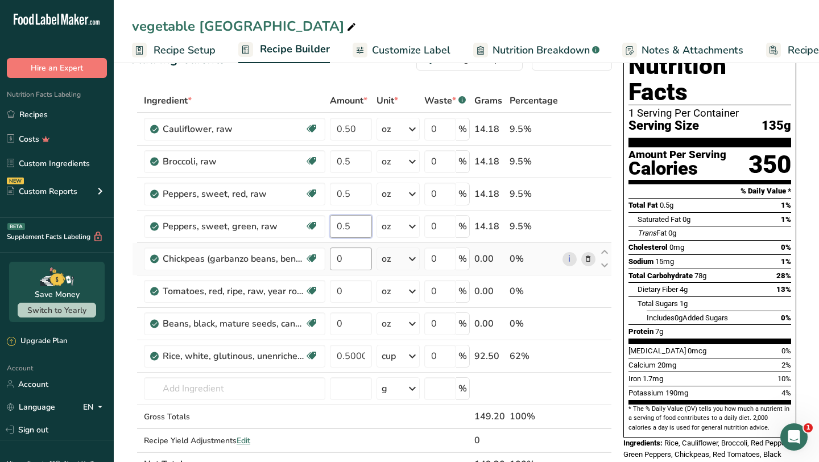
type input "0.5"
click at [348, 261] on div "Ingredient * Amount * Unit * Waste * .a-a{fill:#347362;}.b-a{fill:#fff;} Grams …" at bounding box center [372, 282] width 480 height 387
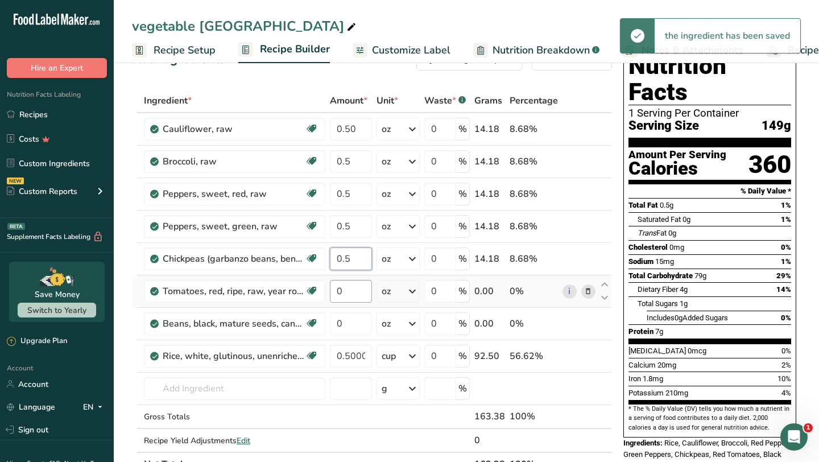
type input "0.5"
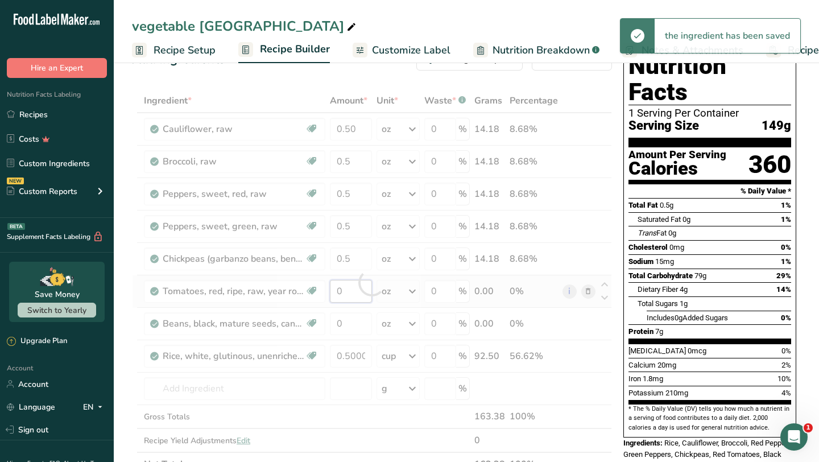
click at [348, 293] on div "Ingredient * Amount * Unit * Waste * .a-a{fill:#347362;}.b-a{fill:#fff;} Grams …" at bounding box center [372, 282] width 480 height 387
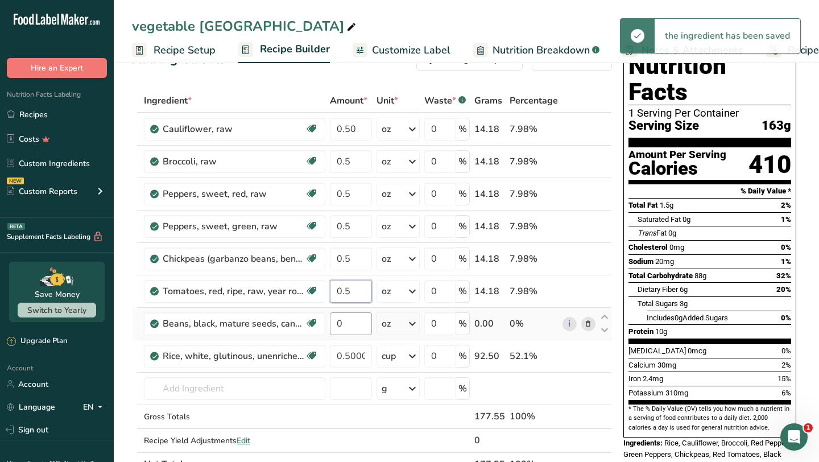
type input "0.5"
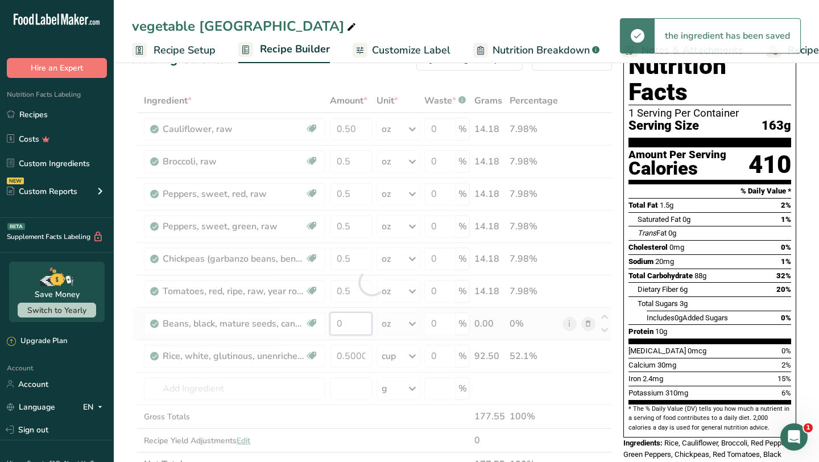
click at [348, 322] on div "Ingredient * Amount * Unit * Waste * .a-a{fill:#347362;}.b-a{fill:#fff;} Grams …" at bounding box center [372, 282] width 480 height 387
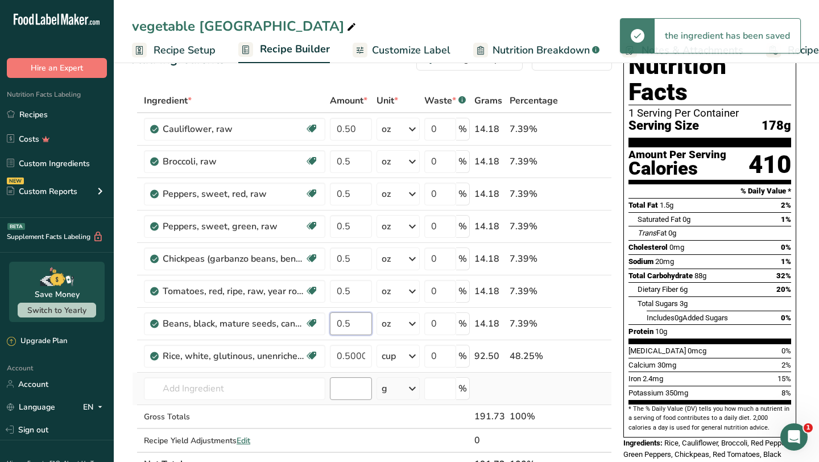
type input "0.5"
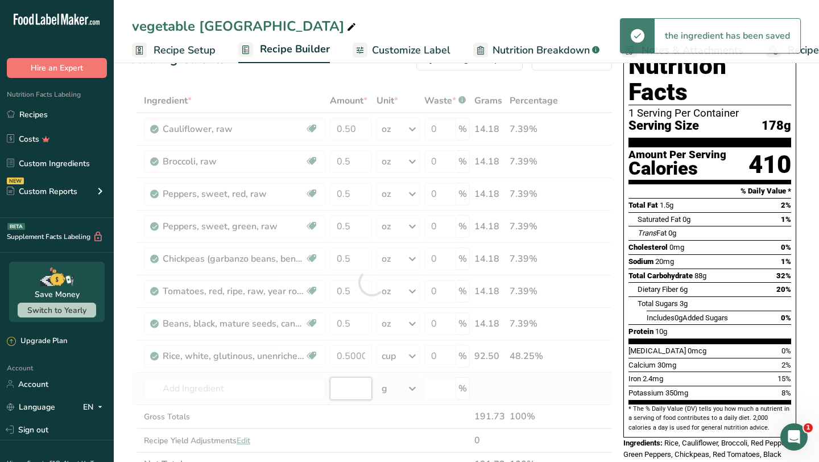
click at [347, 385] on div "Ingredient * Amount * Unit * Waste * .a-a{fill:#347362;}.b-a{fill:#fff;} Grams …" at bounding box center [372, 282] width 480 height 387
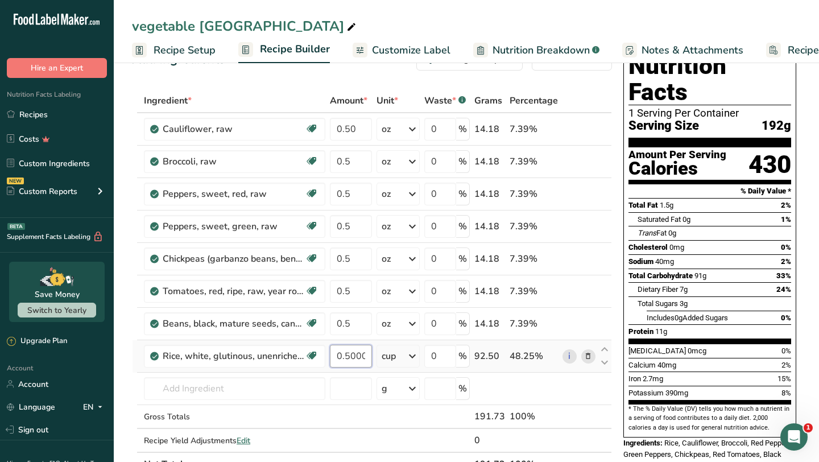
click at [349, 355] on input "0.500004" at bounding box center [351, 355] width 42 height 23
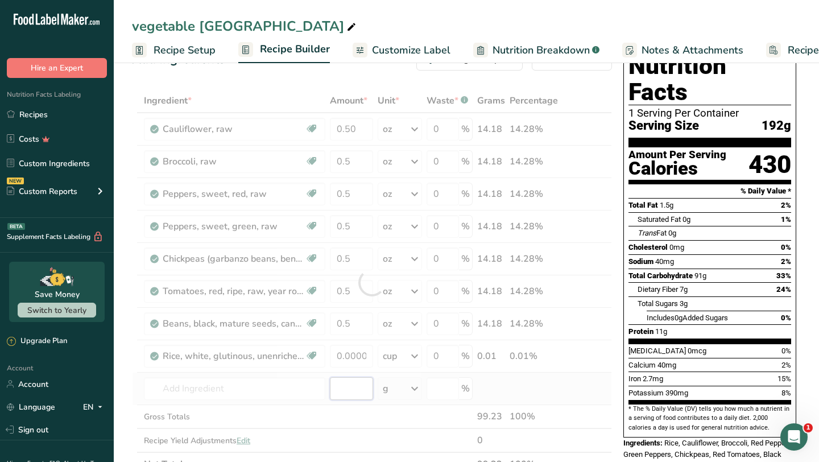
click at [349, 394] on div "Ingredient * Amount * Unit * Waste * .a-a{fill:#347362;}.b-a{fill:#fff;} Grams …" at bounding box center [372, 282] width 480 height 387
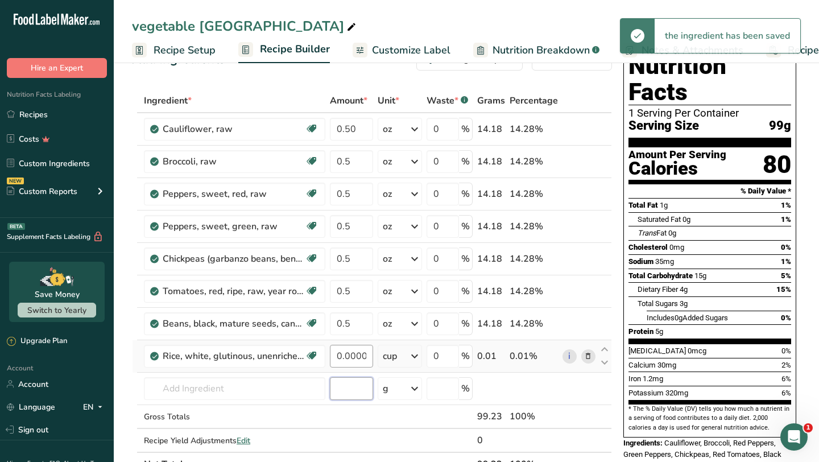
scroll to position [35, 0]
click at [350, 355] on input "0.00004" at bounding box center [351, 355] width 43 height 23
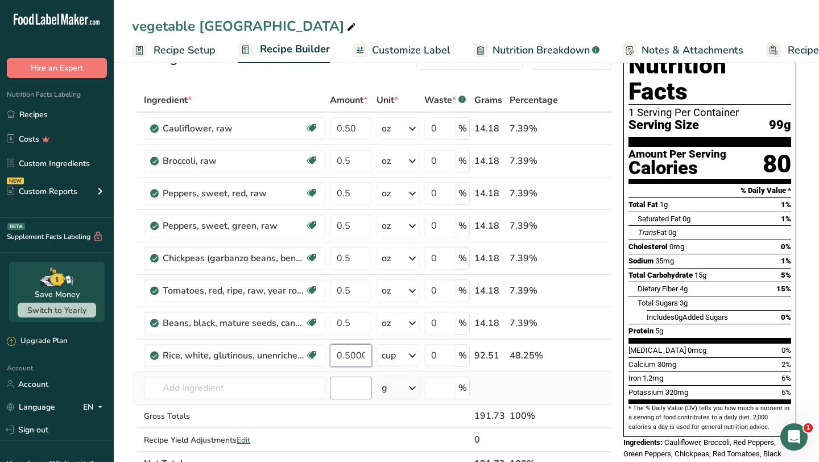
type input "0.50004"
click at [351, 388] on div "Ingredient * Amount * Unit * Waste * .a-a{fill:#347362;}.b-a{fill:#fff;} Grams …" at bounding box center [372, 281] width 480 height 387
click at [416, 353] on icon at bounding box center [412, 355] width 14 height 20
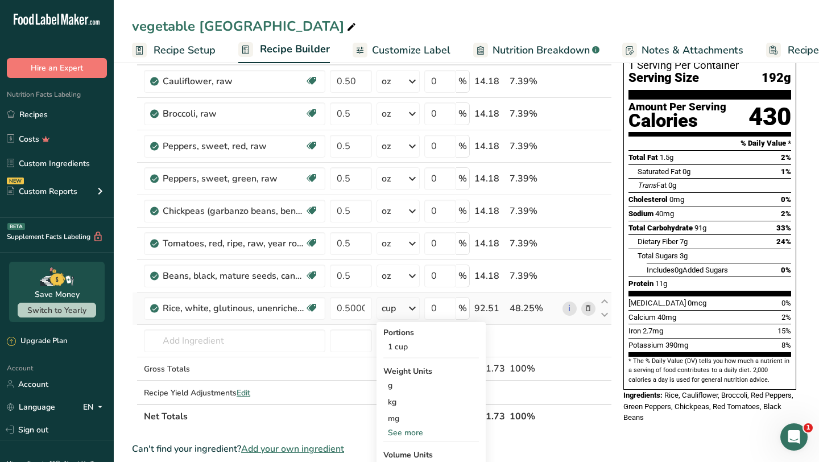
scroll to position [86, 0]
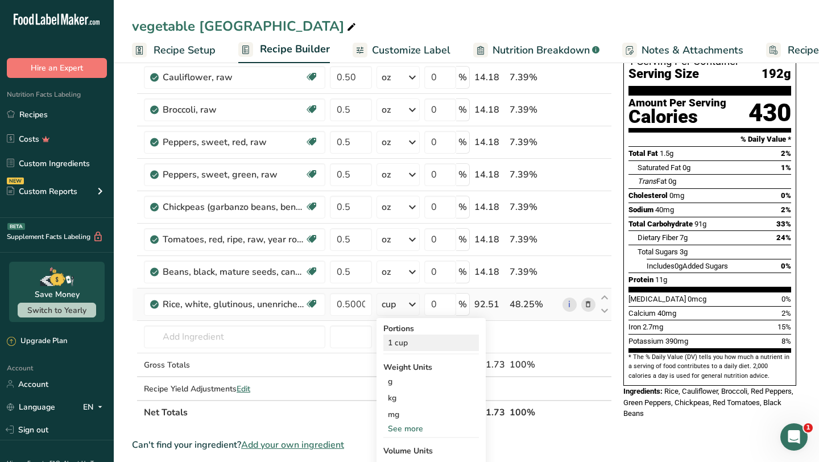
click at [406, 345] on div "1 cup" at bounding box center [430, 342] width 95 height 16
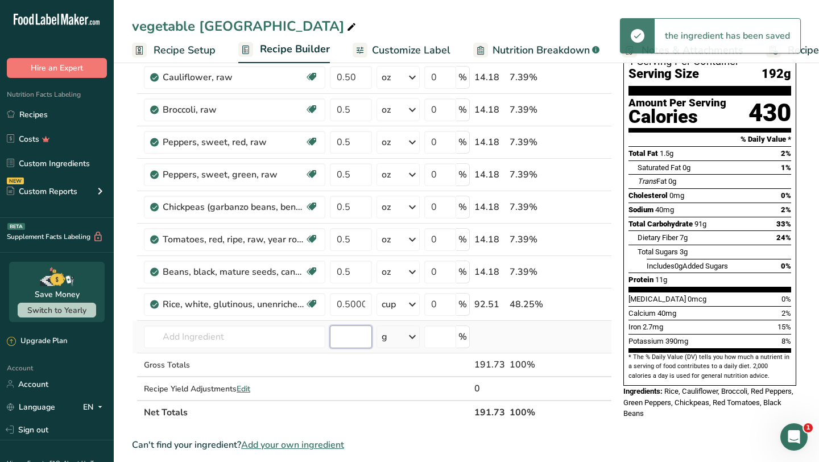
click at [353, 334] on input "number" at bounding box center [351, 336] width 42 height 23
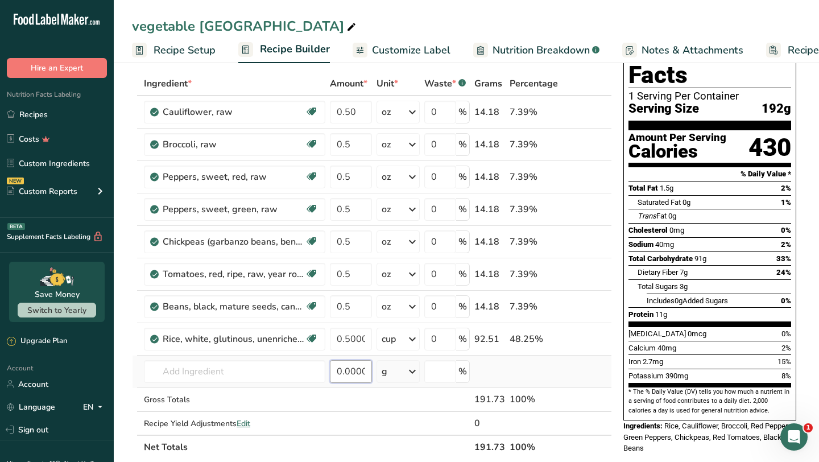
scroll to position [45, 0]
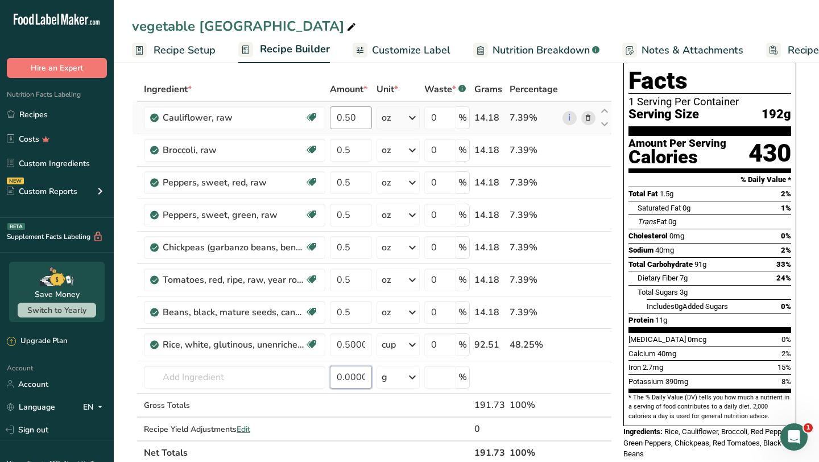
type input "0.000003"
click at [360, 117] on input "0.50" at bounding box center [351, 117] width 42 height 23
type input "0.75"
click at [362, 157] on div "Ingredient * Amount * Unit * Waste * .a-a{fill:#347362;}.b-a{fill:#fff;} Grams …" at bounding box center [372, 270] width 480 height 387
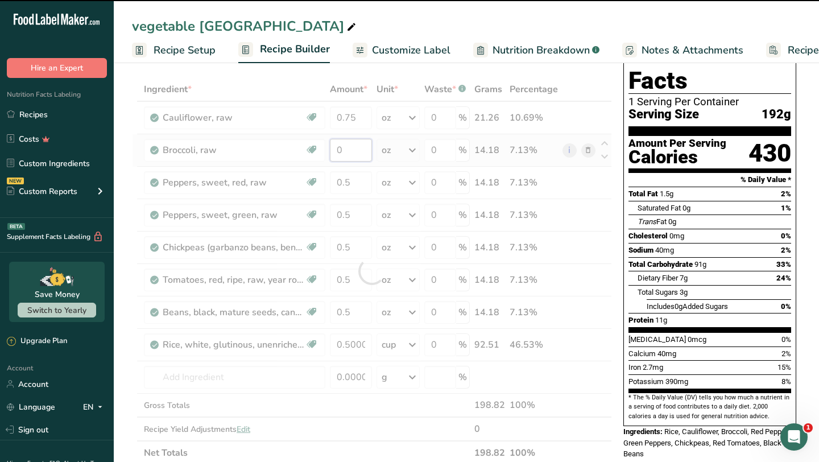
type input "0.5"
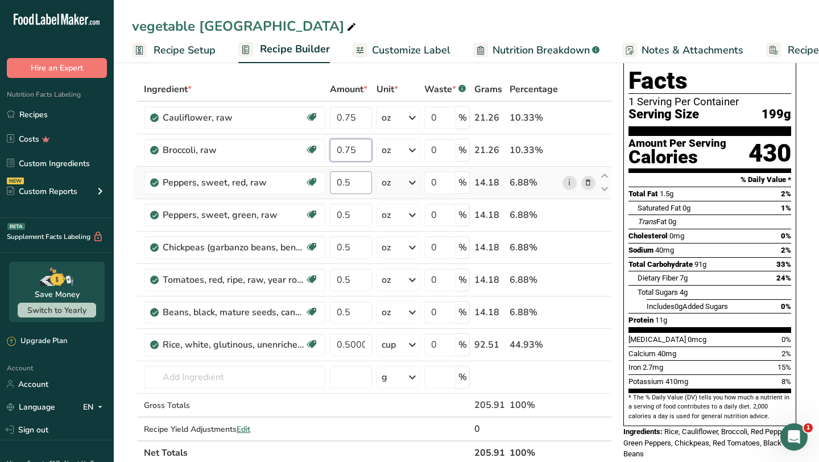
type input "0.75"
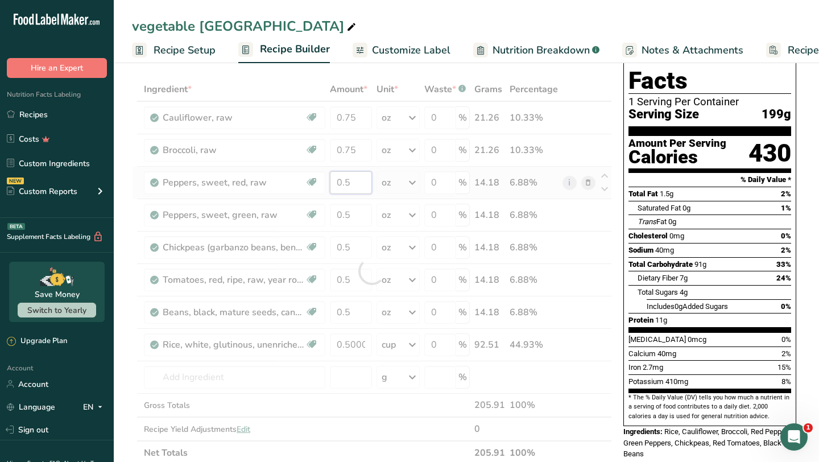
click at [363, 186] on div "Ingredient * Amount * Unit * Waste * .a-a{fill:#347362;}.b-a{fill:#fff;} Grams …" at bounding box center [372, 270] width 480 height 387
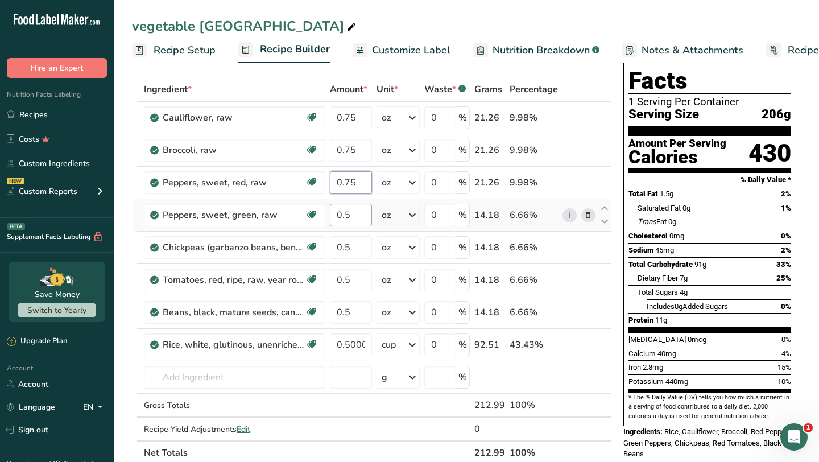
type input "0.75"
click at [355, 213] on div "Ingredient * Amount * Unit * Waste * .a-a{fill:#347362;}.b-a{fill:#fff;} Grams …" at bounding box center [372, 270] width 480 height 387
type input "0.75"
click at [353, 246] on div "Ingredient * Amount * Unit * Waste * .a-a{fill:#347362;}.b-a{fill:#fff;} Grams …" at bounding box center [372, 270] width 480 height 387
type input "0.75"
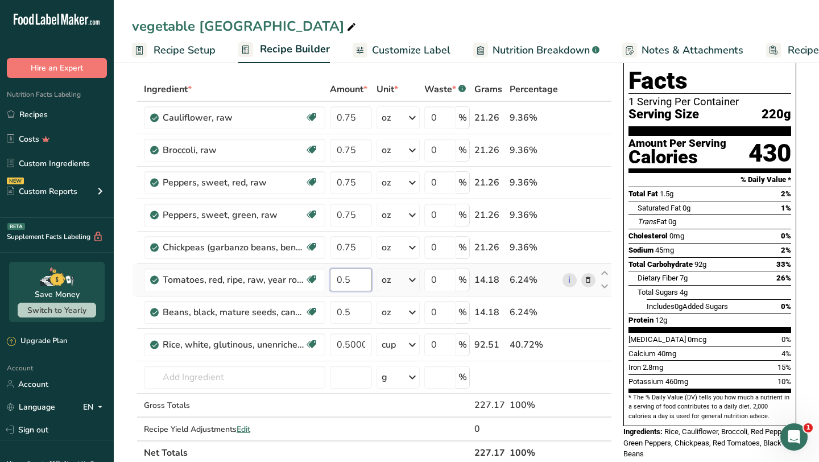
click at [350, 279] on div "Ingredient * Amount * Unit * Waste * .a-a{fill:#347362;}.b-a{fill:#fff;} Grams …" at bounding box center [372, 270] width 480 height 387
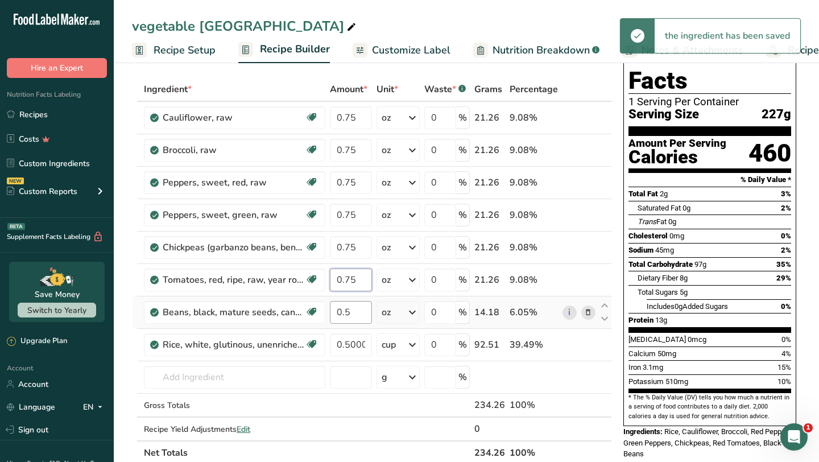
type input "0.75"
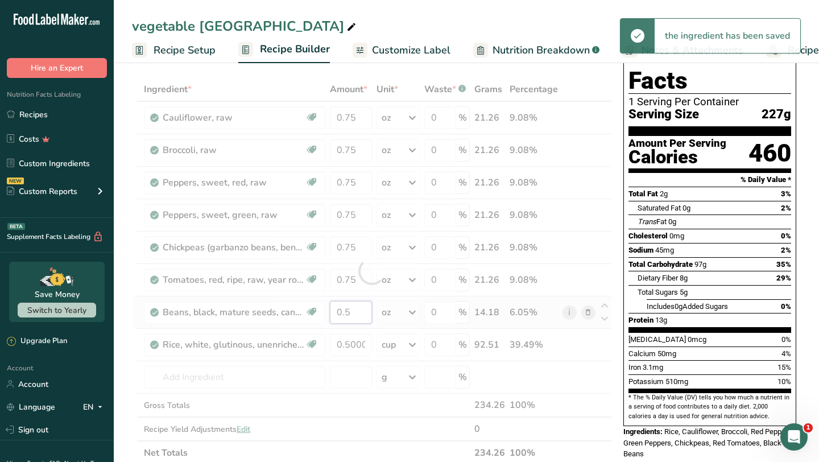
click at [352, 315] on div "Ingredient * Amount * Unit * Waste * .a-a{fill:#347362;}.b-a{fill:#fff;} Grams …" at bounding box center [372, 270] width 480 height 387
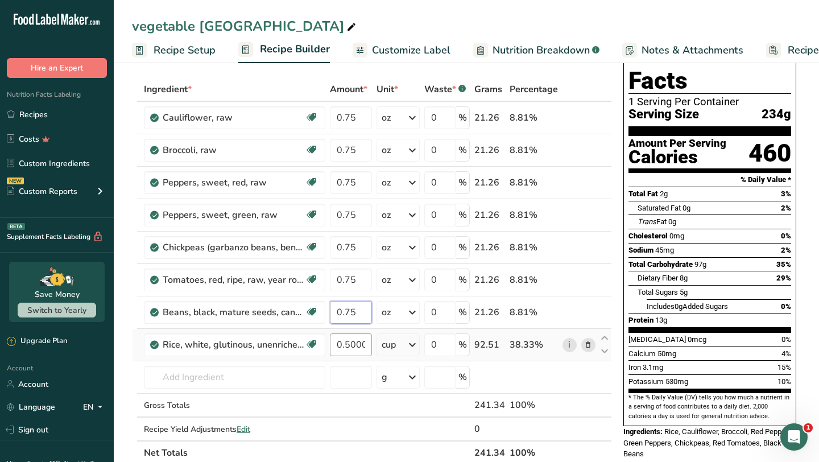
type input "0.75"
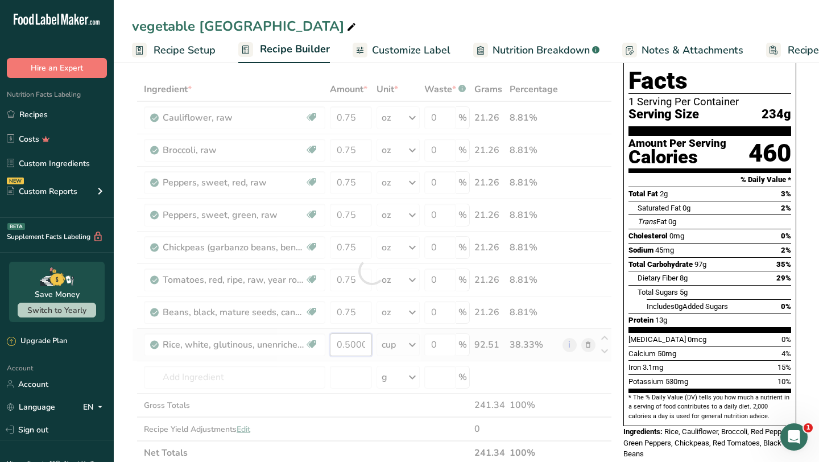
click at [365, 344] on div "Ingredient * Amount * Unit * Waste * .a-a{fill:#347362;}.b-a{fill:#fff;} Grams …" at bounding box center [372, 270] width 480 height 387
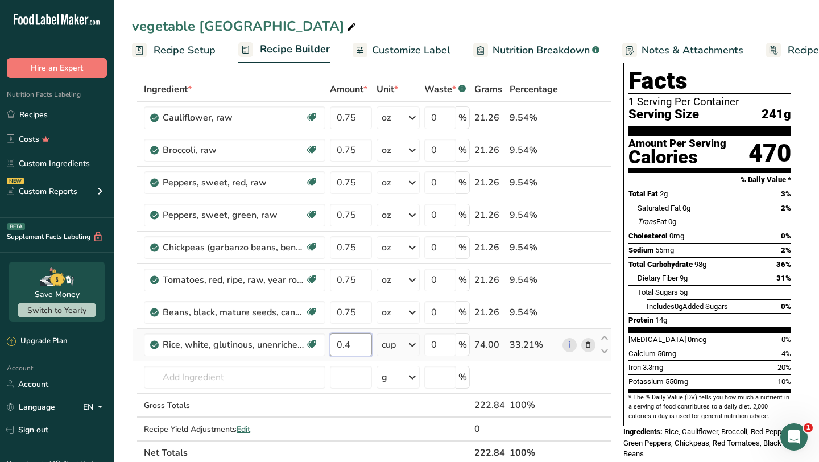
click at [359, 346] on input "0.4" at bounding box center [351, 344] width 42 height 23
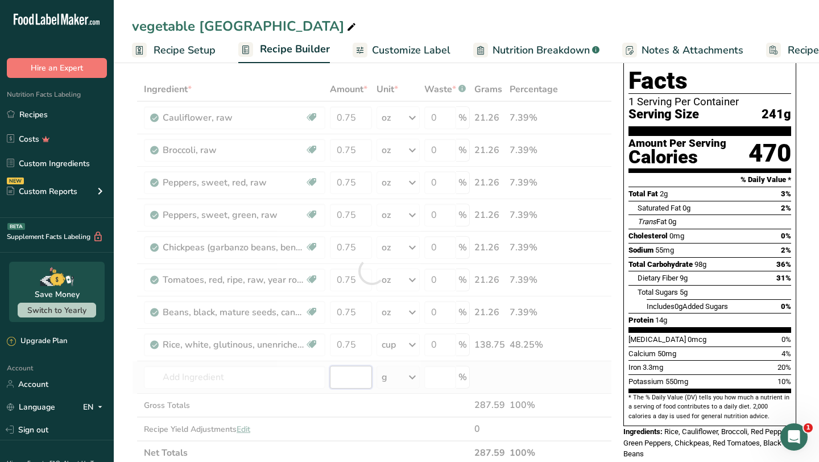
click at [358, 377] on div "Ingredient * Amount * Unit * Waste * .a-a{fill:#347362;}.b-a{fill:#fff;} Grams …" at bounding box center [372, 270] width 480 height 387
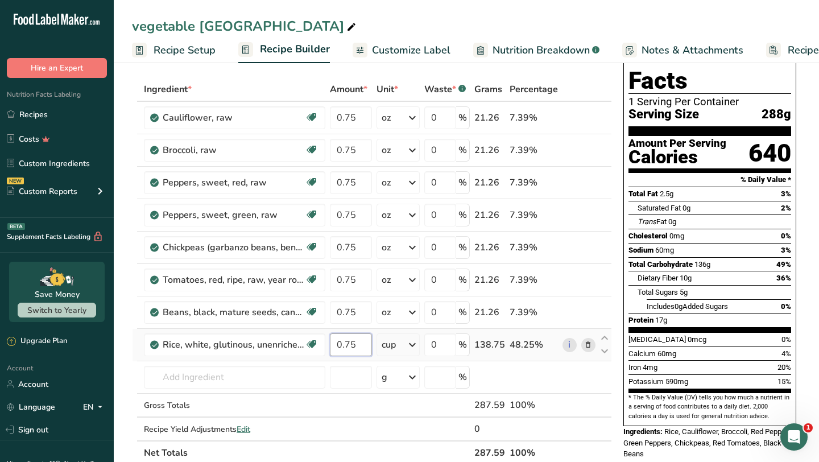
click at [358, 344] on input "0.75" at bounding box center [351, 344] width 42 height 23
type input "0"
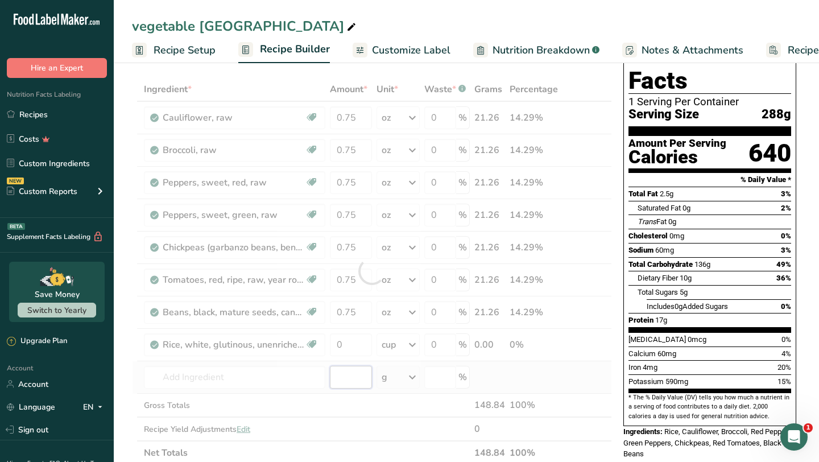
click at [358, 375] on div "Ingredient * Amount * Unit * Waste * .a-a{fill:#347362;}.b-a{fill:#fff;} Grams …" at bounding box center [372, 270] width 480 height 387
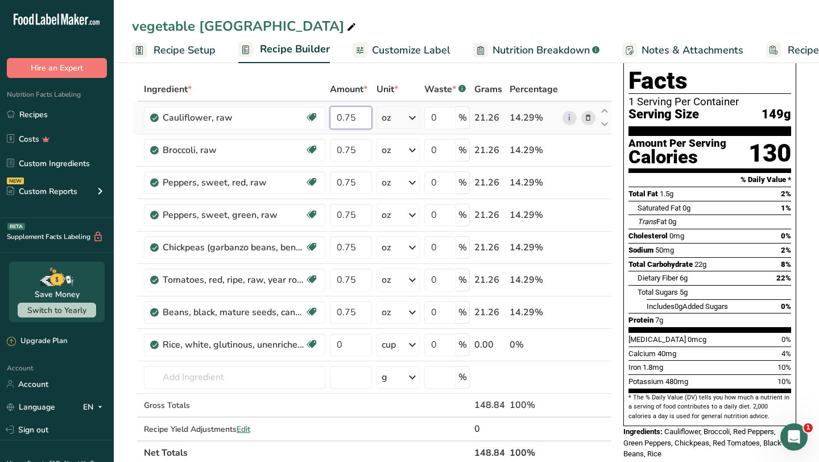
click at [352, 117] on input "0.75" at bounding box center [351, 117] width 42 height 23
type input "0.5"
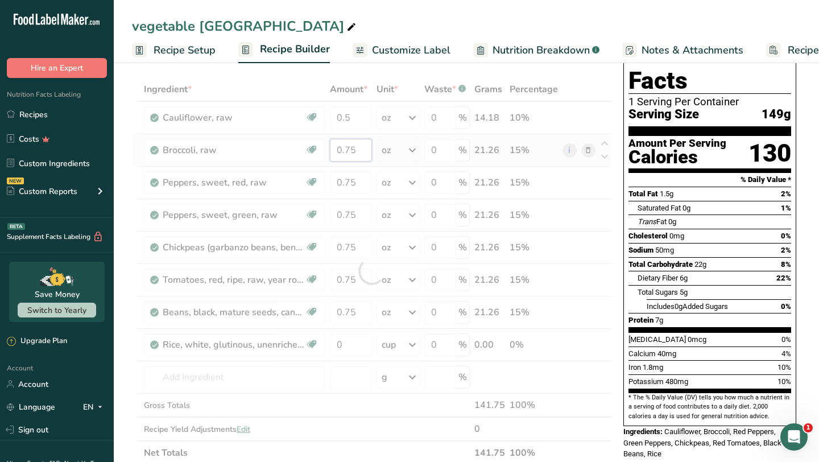
click at [350, 146] on div "Ingredient * Amount * Unit * Waste * .a-a{fill:#347362;}.b-a{fill:#fff;} Grams …" at bounding box center [372, 270] width 480 height 387
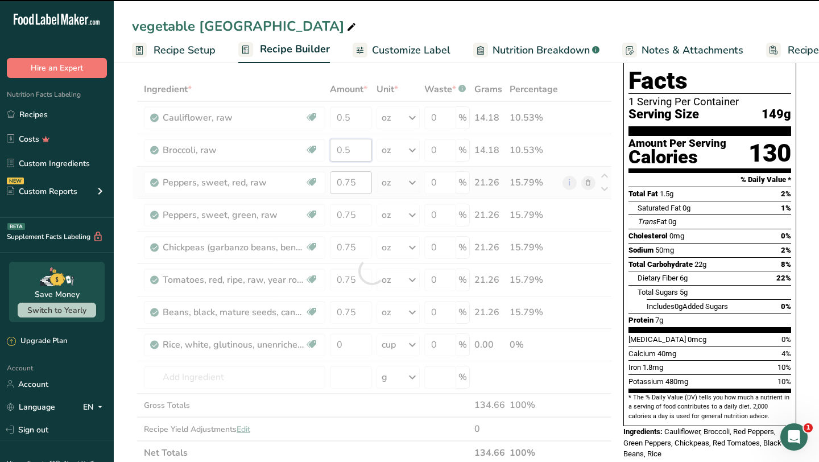
type input "0.75"
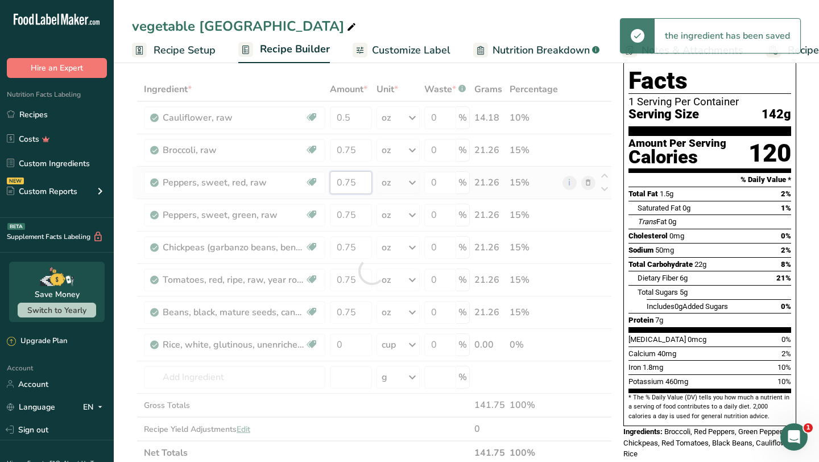
click at [350, 180] on div "Ingredient * Amount * Unit * Waste * .a-a{fill:#347362;}.b-a{fill:#fff;} Grams …" at bounding box center [372, 270] width 480 height 387
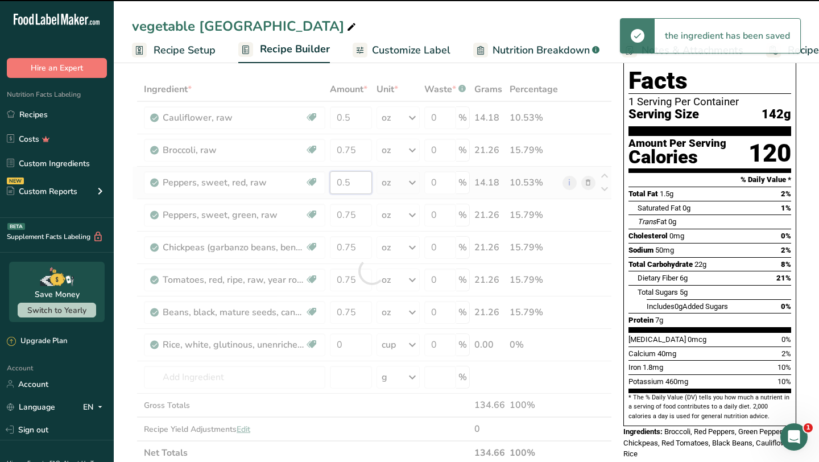
type input "0.75"
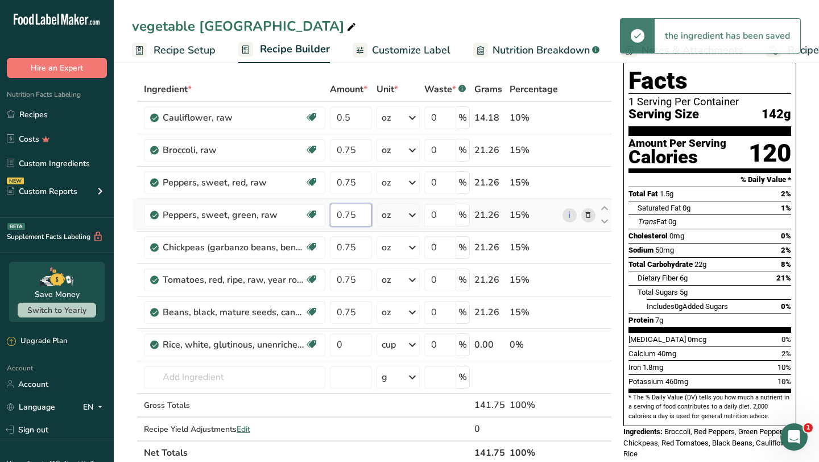
click at [350, 214] on div "Ingredient * Amount * Unit * Waste * .a-a{fill:#347362;}.b-a{fill:#fff;} Grams …" at bounding box center [372, 270] width 480 height 387
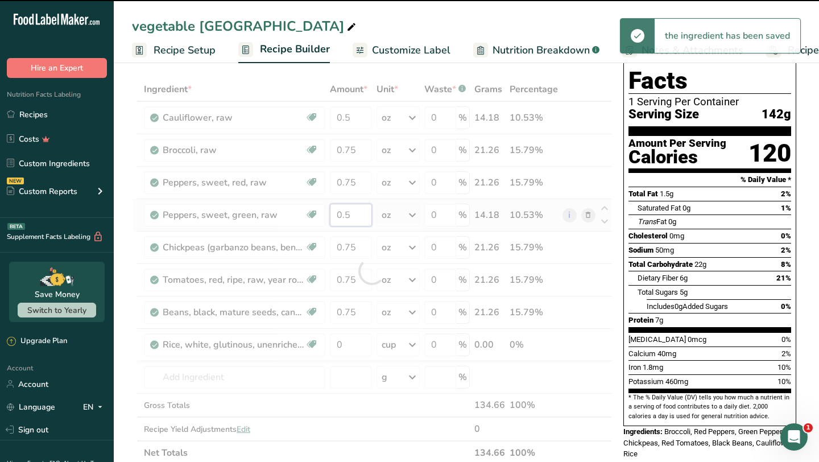
type input "0.75"
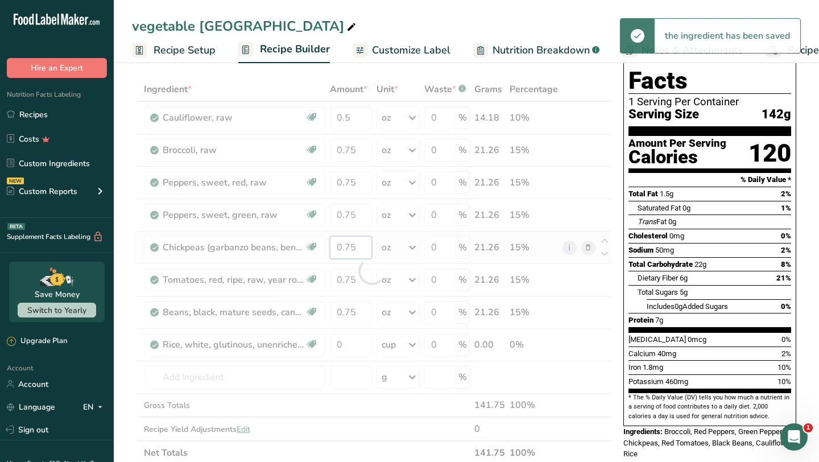
click at [350, 246] on div "Ingredient * Amount * Unit * Waste * .a-a{fill:#347362;}.b-a{fill:#fff;} Grams …" at bounding box center [372, 270] width 480 height 387
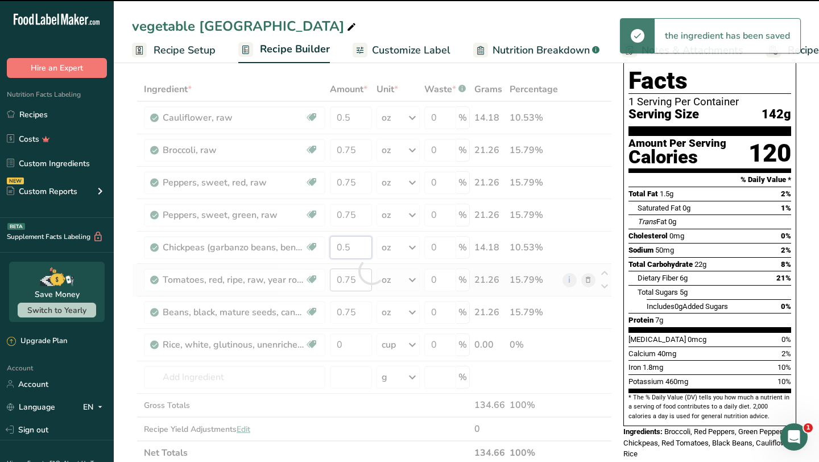
type input "0.75"
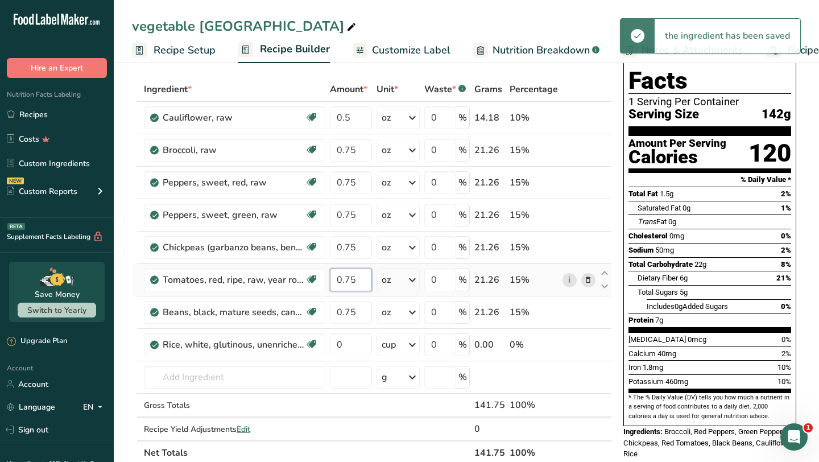
click at [350, 277] on div "Ingredient * Amount * Unit * Waste * .a-a{fill:#347362;}.b-a{fill:#fff;} Grams …" at bounding box center [372, 270] width 480 height 387
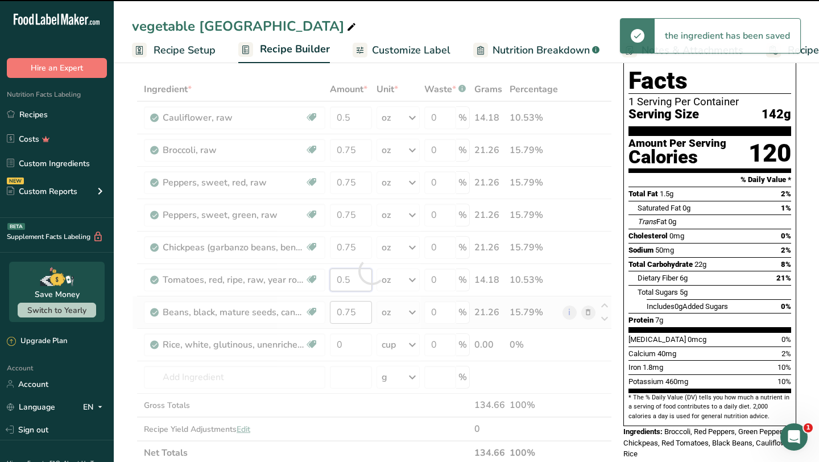
type input "0.75"
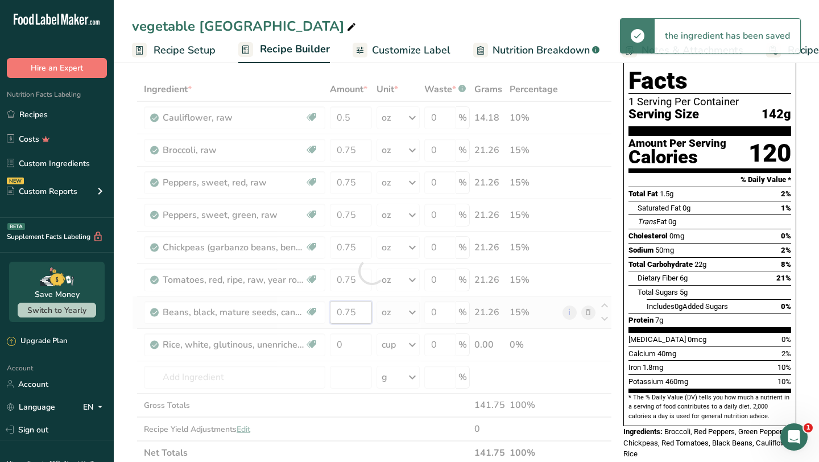
click at [352, 309] on div "Ingredient * Amount * Unit * Waste * .a-a{fill:#347362;}.b-a{fill:#fff;} Grams …" at bounding box center [372, 270] width 480 height 387
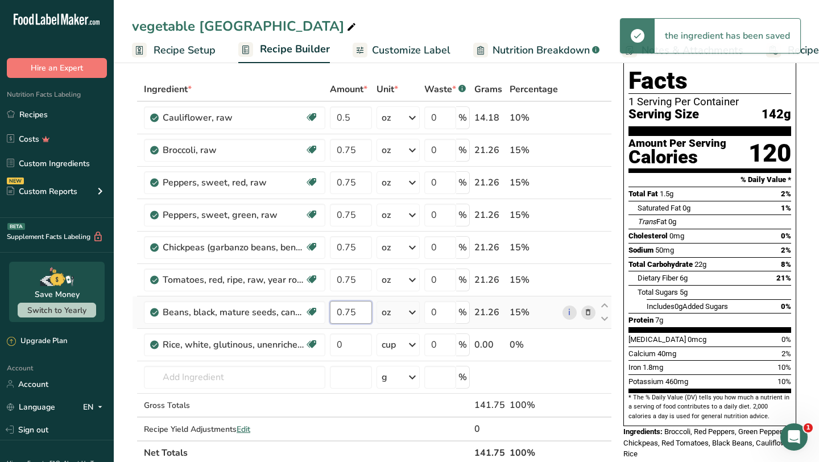
click at [351, 308] on input "0.75" at bounding box center [351, 312] width 42 height 23
type input "0.5"
click at [347, 348] on div "Ingredient * Amount * Unit * Waste * .a-a{fill:#347362;}.b-a{fill:#fff;} Grams …" at bounding box center [372, 270] width 480 height 387
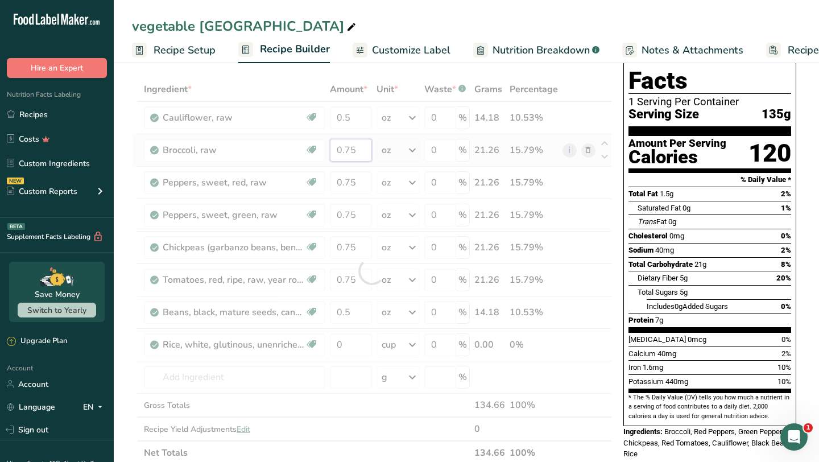
click at [350, 149] on div "Ingredient * Amount * Unit * Waste * .a-a{fill:#347362;}.b-a{fill:#fff;} Grams …" at bounding box center [372, 270] width 480 height 387
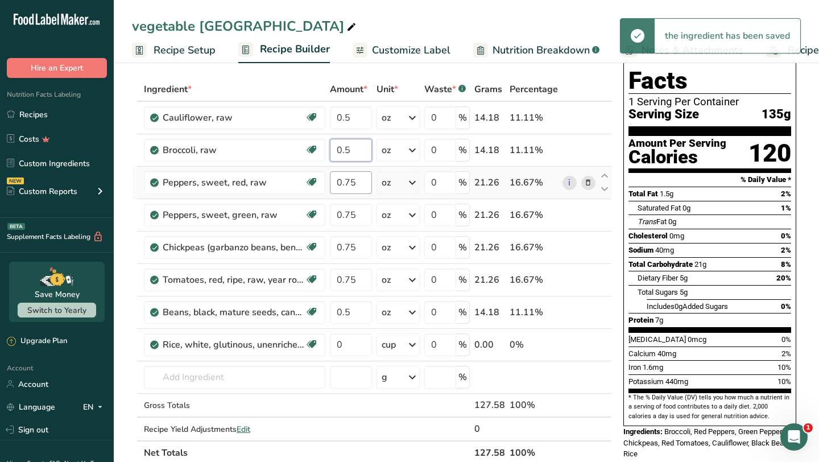
type input "0.5"
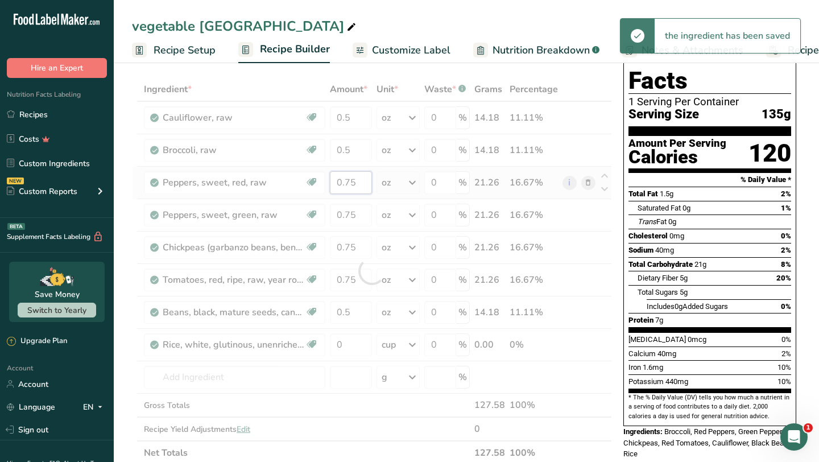
click at [350, 181] on div "Ingredient * Amount * Unit * Waste * .a-a{fill:#347362;}.b-a{fill:#fff;} Grams …" at bounding box center [372, 270] width 480 height 387
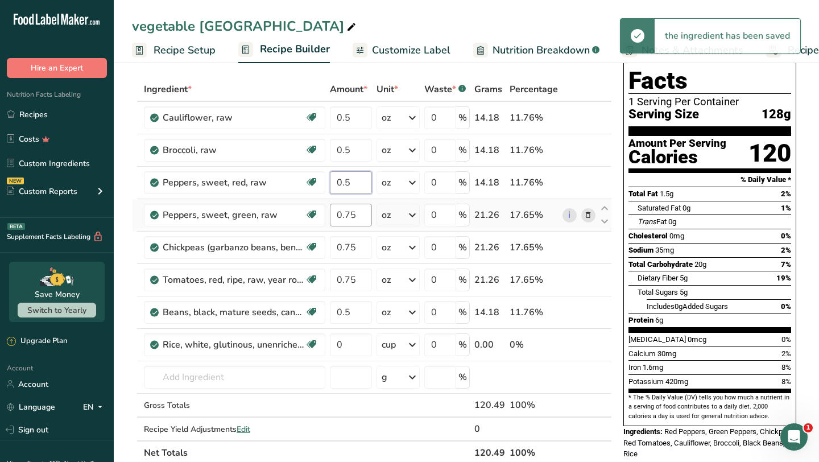
type input "0.5"
click at [351, 214] on div "Ingredient * Amount * Unit * Waste * .a-a{fill:#347362;}.b-a{fill:#fff;} Grams …" at bounding box center [372, 270] width 480 height 387
type input "0.5"
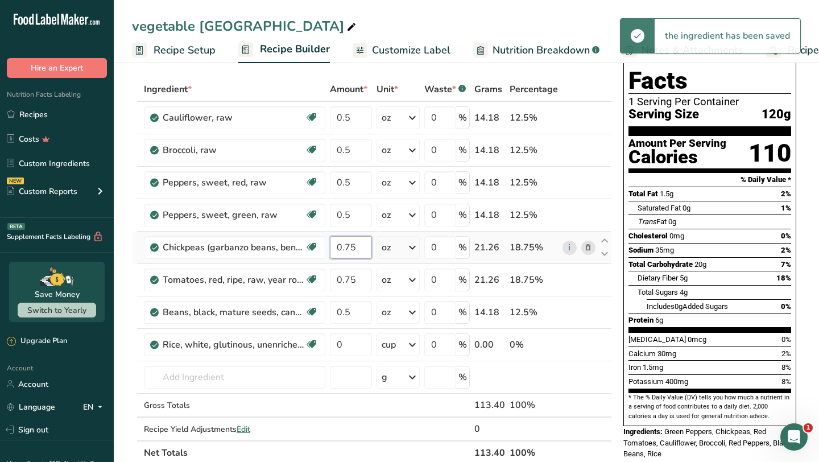
click at [350, 244] on div "Ingredient * Amount * Unit * Waste * .a-a{fill:#347362;}.b-a{fill:#fff;} Grams …" at bounding box center [372, 270] width 480 height 387
type input "0.5"
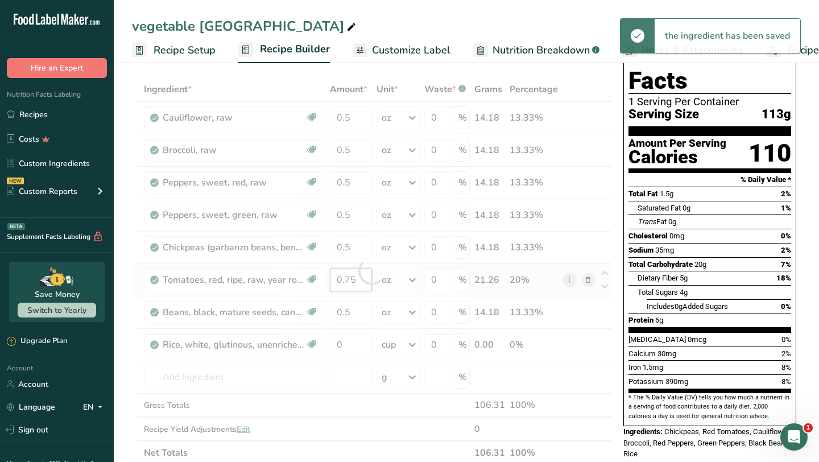
click at [350, 279] on div "Ingredient * Amount * Unit * Waste * .a-a{fill:#347362;}.b-a{fill:#fff;} Grams …" at bounding box center [372, 270] width 480 height 387
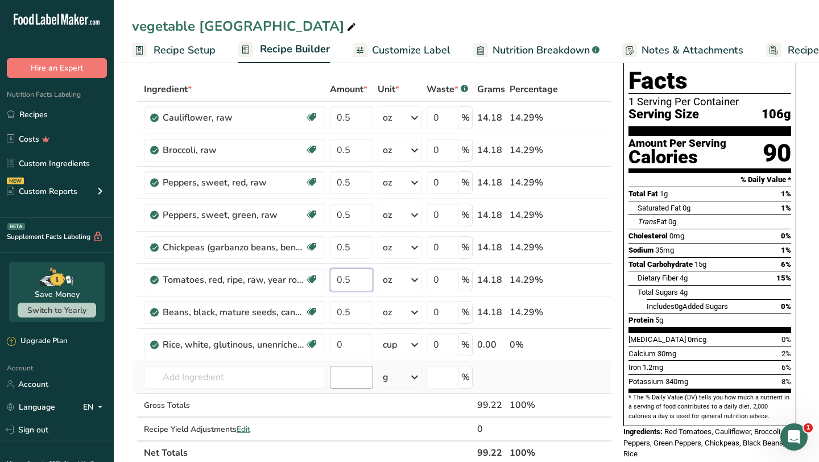
type input "0.5"
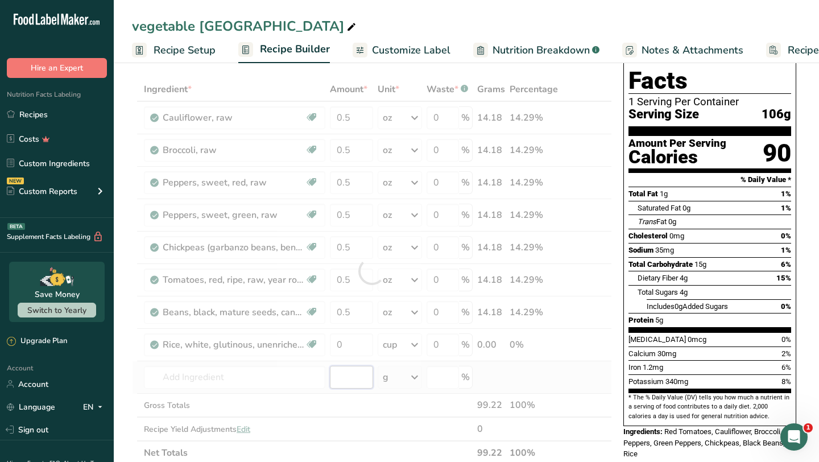
click at [330, 369] on div "Ingredient * Amount * Unit * Waste * .a-a{fill:#347362;}.b-a{fill:#fff;} Grams …" at bounding box center [372, 270] width 480 height 387
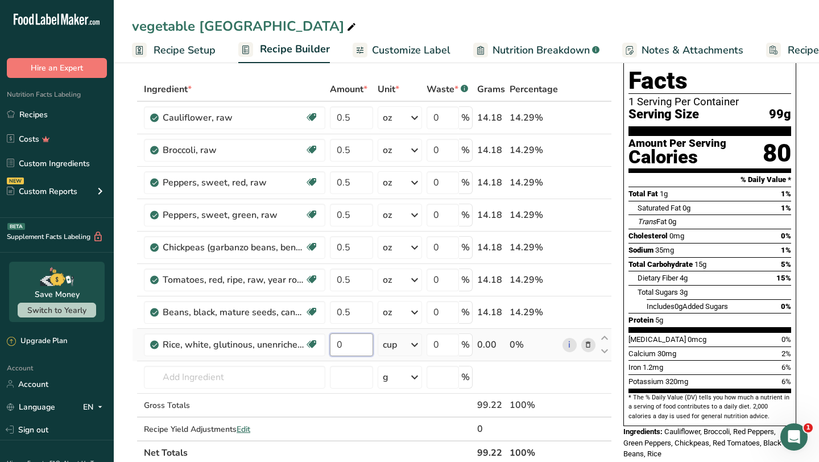
click at [342, 347] on input "0" at bounding box center [351, 344] width 43 height 23
type input "1"
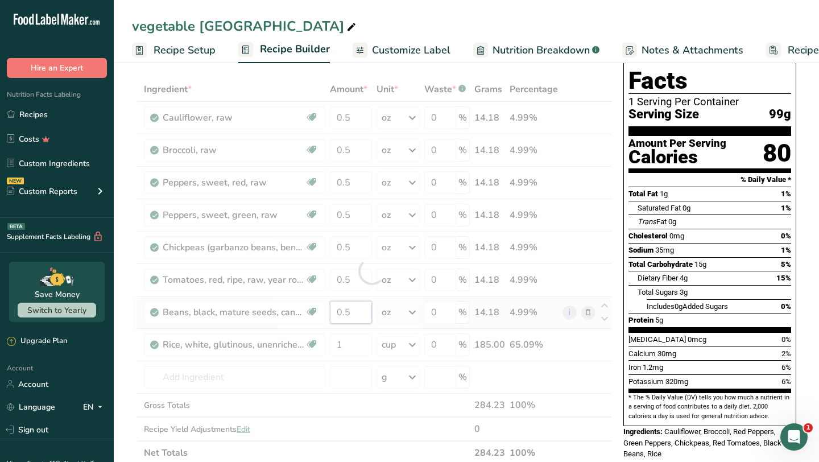
click at [352, 312] on div "Ingredient * Amount * Unit * Waste * .a-a{fill:#347362;}.b-a{fill:#fff;} Grams …" at bounding box center [372, 270] width 480 height 387
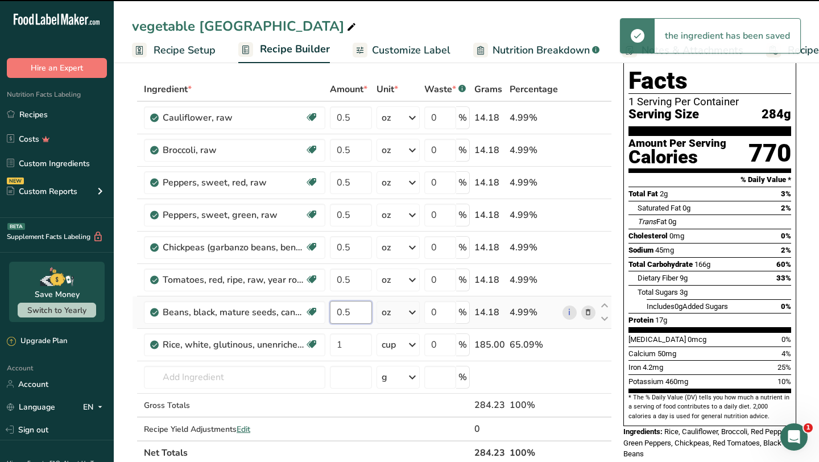
type input "0"
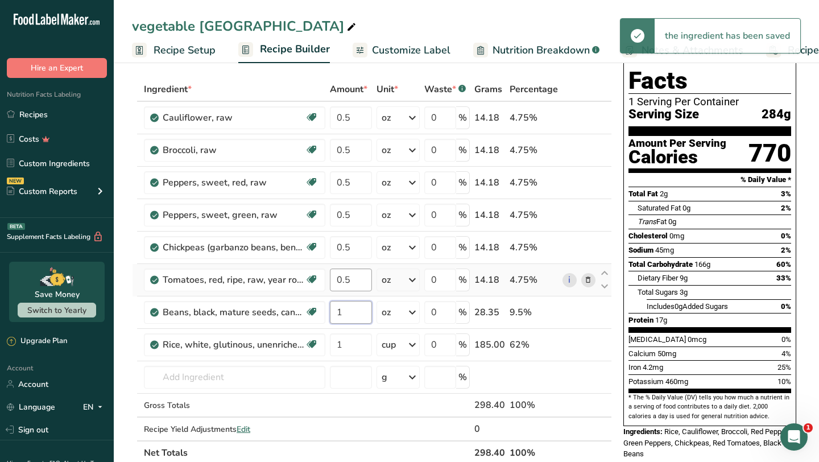
type input "1"
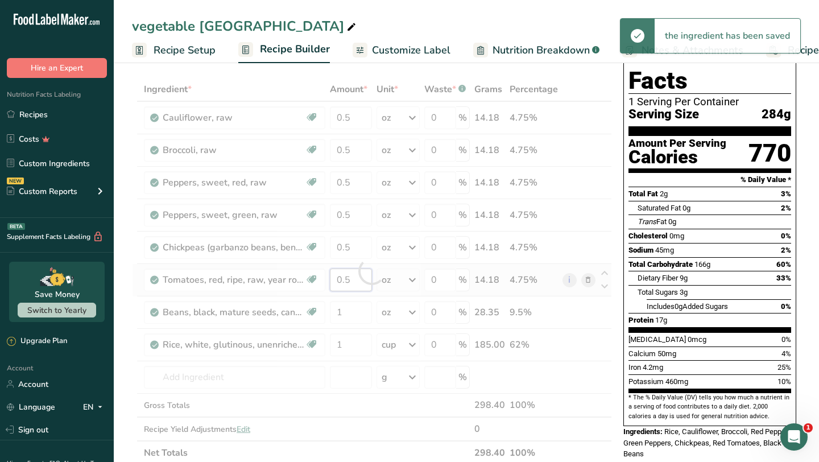
click at [355, 273] on div "Ingredient * Amount * Unit * Waste * .a-a{fill:#347362;}.b-a{fill:#fff;} Grams …" at bounding box center [372, 270] width 480 height 387
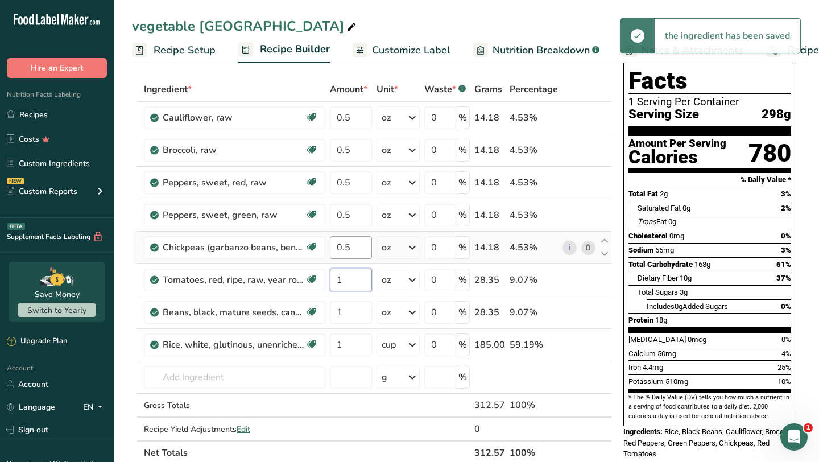
type input "1"
click at [357, 246] on div "Ingredient * Amount * Unit * Waste * .a-a{fill:#347362;}.b-a{fill:#fff;} Grams …" at bounding box center [372, 270] width 480 height 387
type input "1"
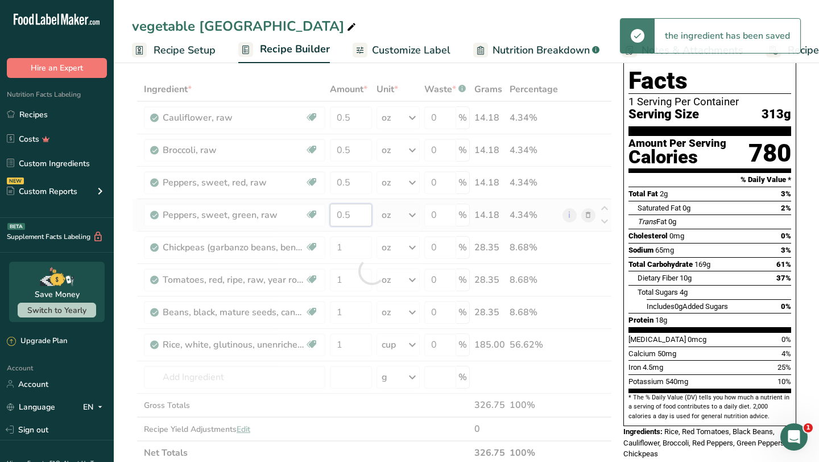
click at [357, 214] on div "Ingredient * Amount * Unit * Waste * .a-a{fill:#347362;}.b-a{fill:#fff;} Grams …" at bounding box center [372, 270] width 480 height 387
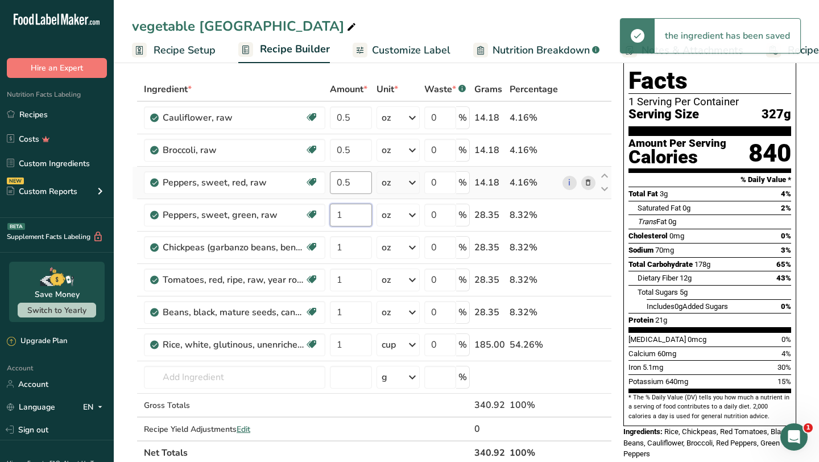
type input "1"
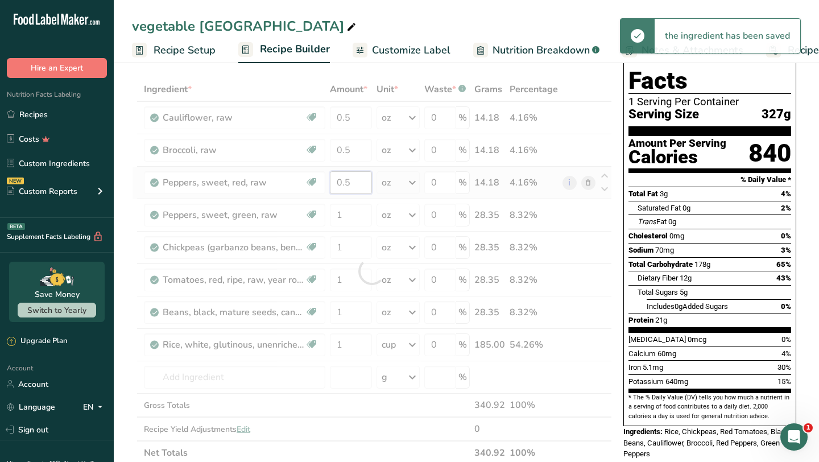
click at [350, 184] on div "Ingredient * Amount * Unit * Waste * .a-a{fill:#347362;}.b-a{fill:#fff;} Grams …" at bounding box center [372, 270] width 480 height 387
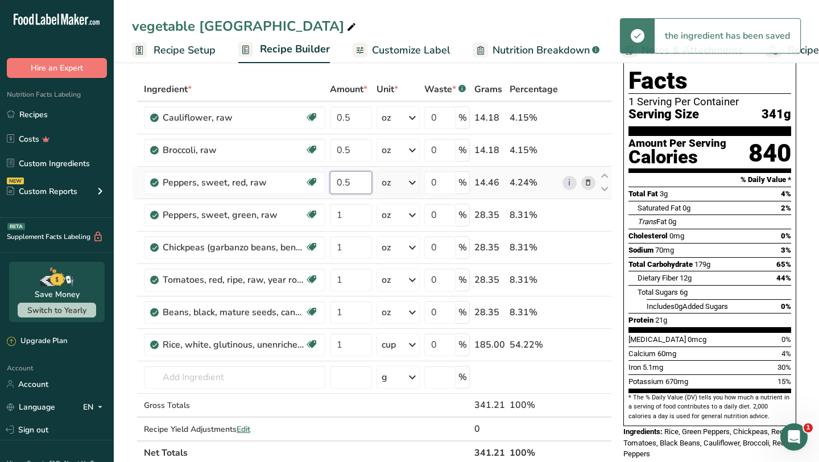
type input "0"
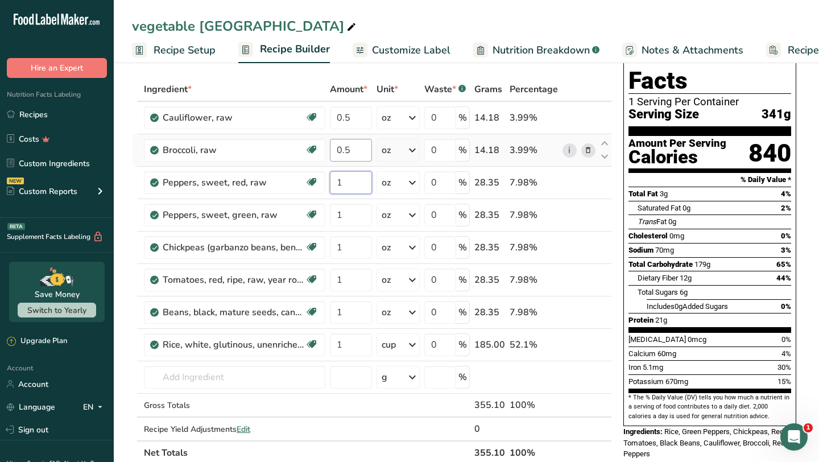
type input "1"
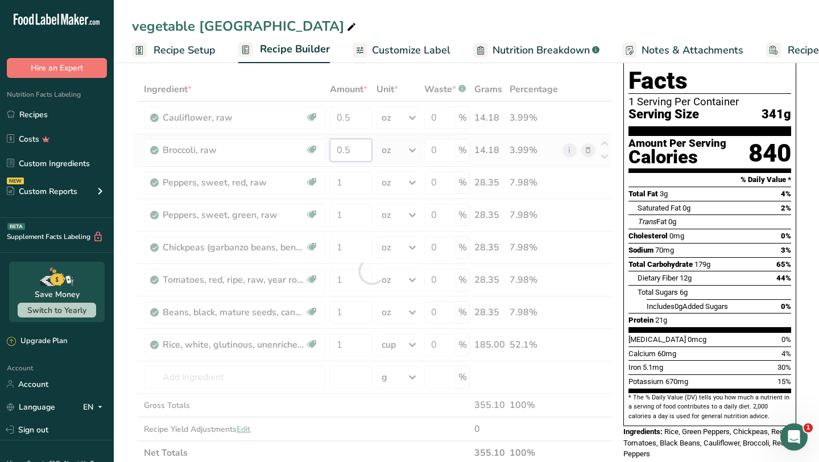
click at [351, 149] on div "Ingredient * Amount * Unit * Waste * .a-a{fill:#347362;}.b-a{fill:#fff;} Grams …" at bounding box center [372, 270] width 480 height 387
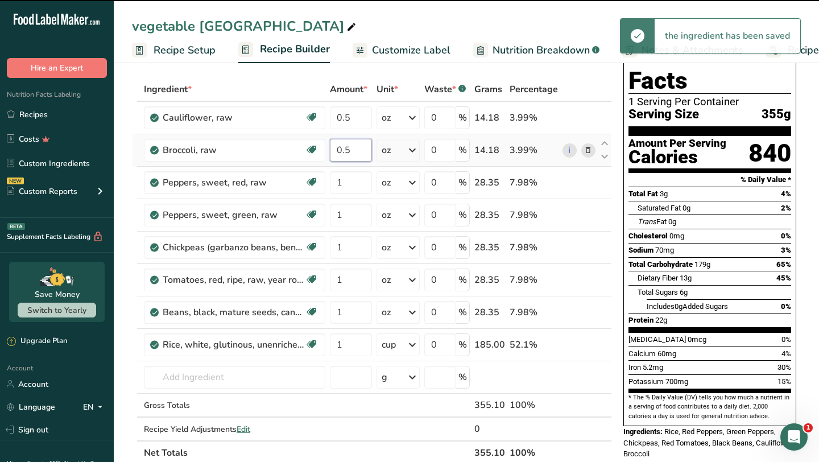
type input "0"
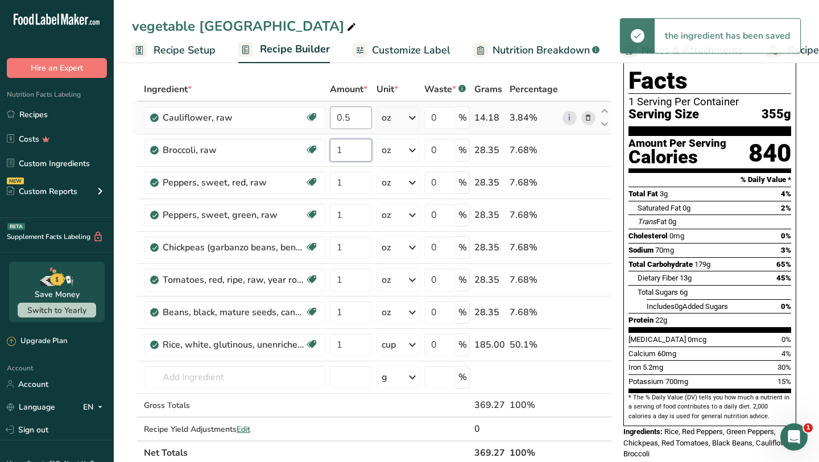
type input "1"
click at [353, 119] on div "Ingredient * Amount * Unit * Waste * .a-a{fill:#347362;}.b-a{fill:#fff;} Grams …" at bounding box center [372, 270] width 480 height 387
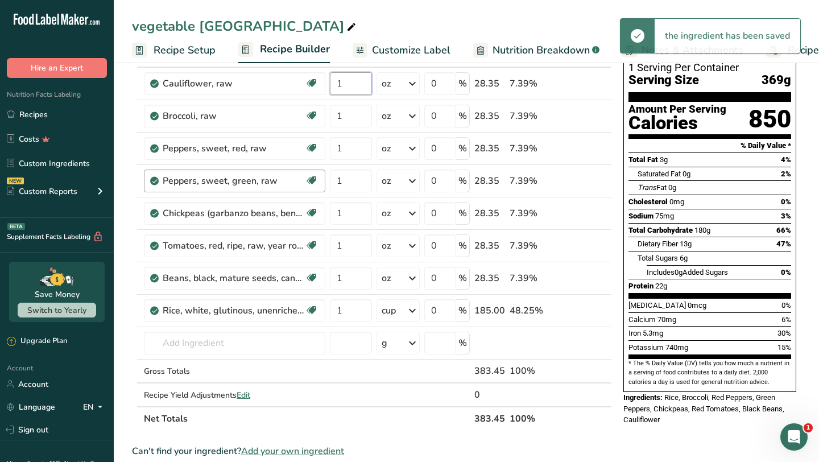
scroll to position [86, 0]
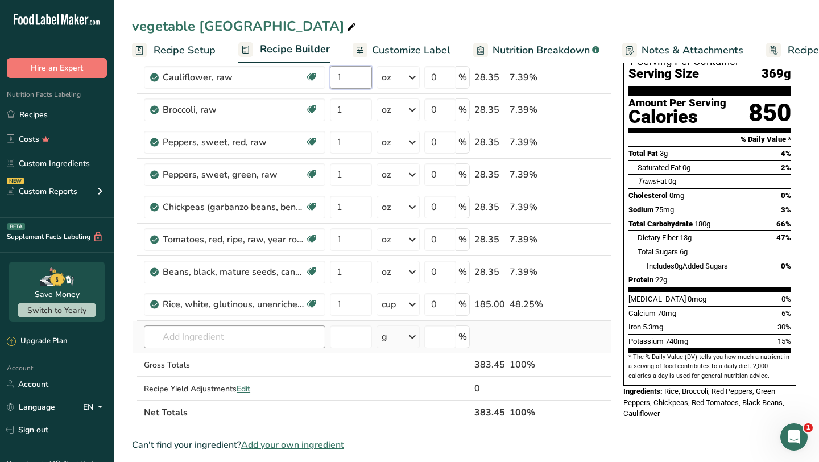
type input "1"
click at [210, 339] on div "Ingredient * Amount * Unit * Waste * .a-a{fill:#347362;}.b-a{fill:#fff;} Grams …" at bounding box center [372, 230] width 480 height 387
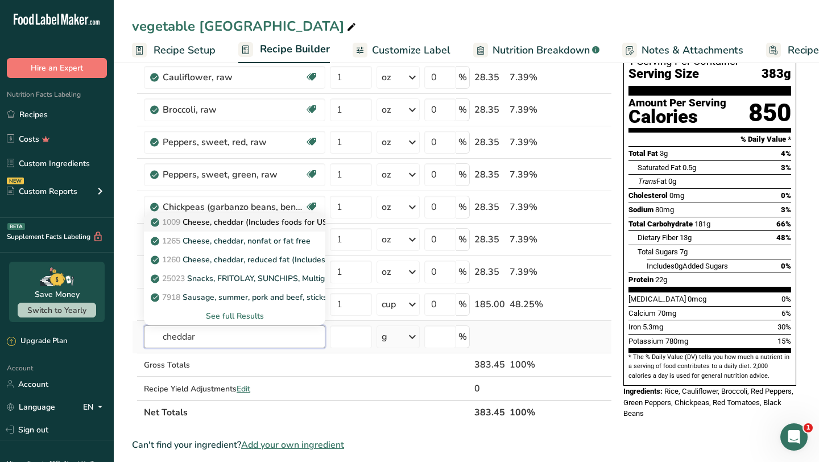
type input "cheddar"
click at [226, 225] on p "1009 Cheese, cheddar (Includes foods for USDA's Food Distribution Program)" at bounding box center [299, 222] width 293 height 12
type input "Cheese, cheddar (Includes foods for USDA's Food Distribution Program)"
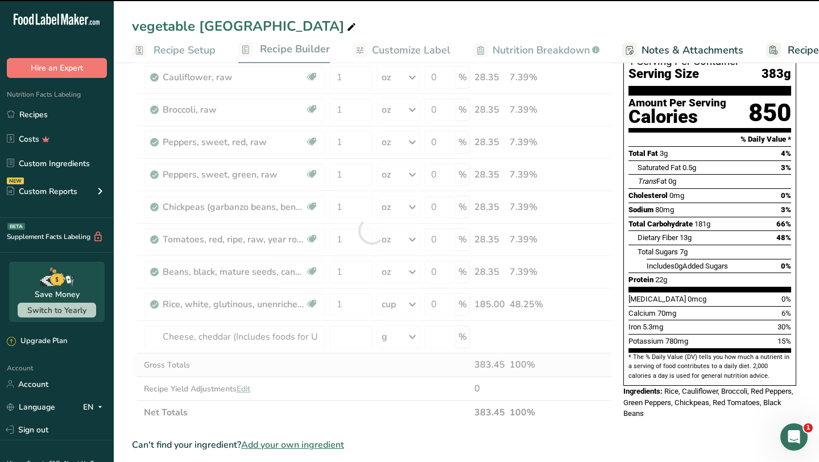
type input "0"
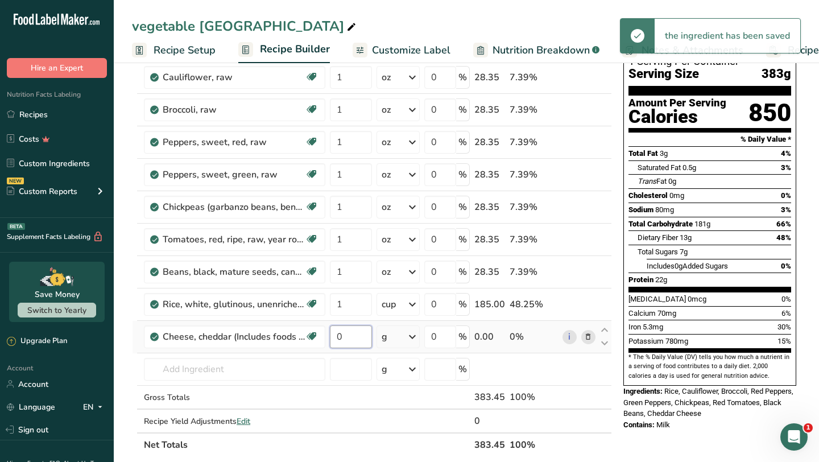
click at [348, 335] on input "0" at bounding box center [351, 336] width 42 height 23
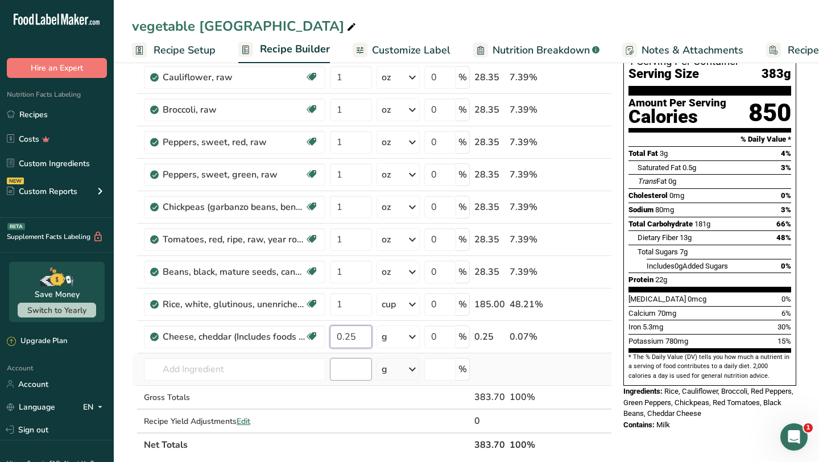
type input "0.25"
click at [344, 375] on div "Ingredient * Amount * Unit * Waste * .a-a{fill:#347362;}.b-a{fill:#fff;} Grams …" at bounding box center [372, 246] width 480 height 419
click at [346, 308] on input "1" at bounding box center [351, 304] width 42 height 23
type input "0"
click at [357, 335] on div "Ingredient * Amount * Unit * Waste * .a-a{fill:#347362;}.b-a{fill:#fff;} Grams …" at bounding box center [372, 246] width 480 height 419
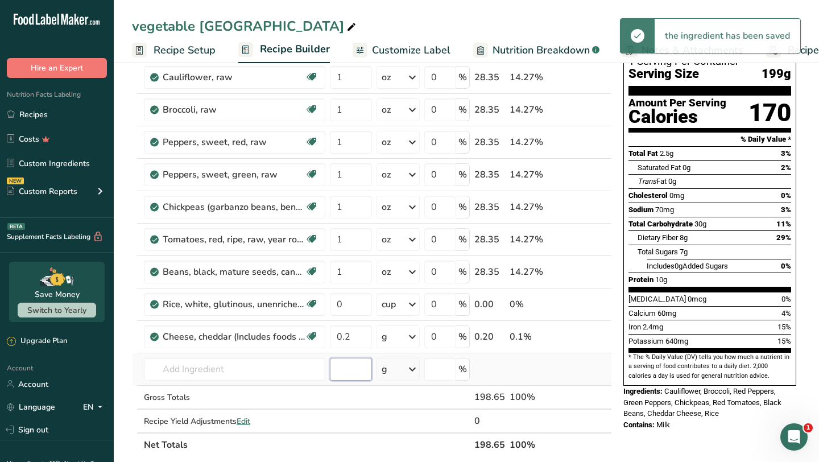
click at [362, 372] on div "Ingredient * Amount * Unit * Waste * .a-a{fill:#347362;}.b-a{fill:#fff;} Grams …" at bounding box center [372, 246] width 480 height 419
click at [352, 340] on input "0.2" at bounding box center [351, 336] width 42 height 23
type input "0"
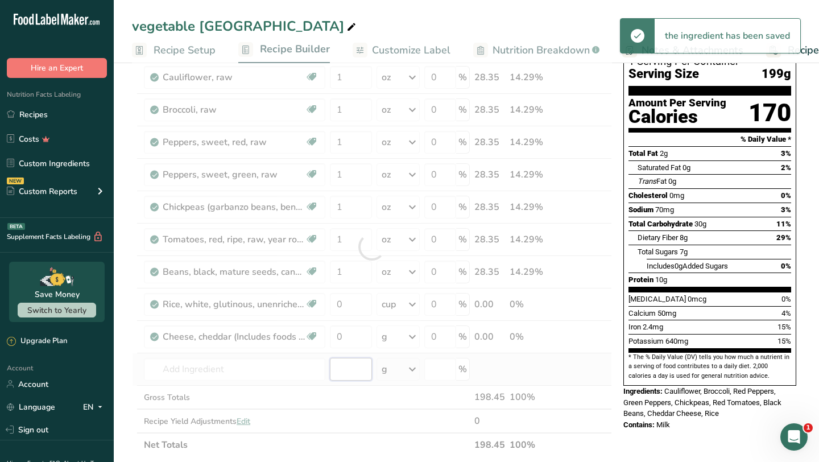
click at [346, 365] on div "Ingredient * Amount * Unit * Waste * .a-a{fill:#347362;}.b-a{fill:#fff;} Grams …" at bounding box center [372, 246] width 480 height 419
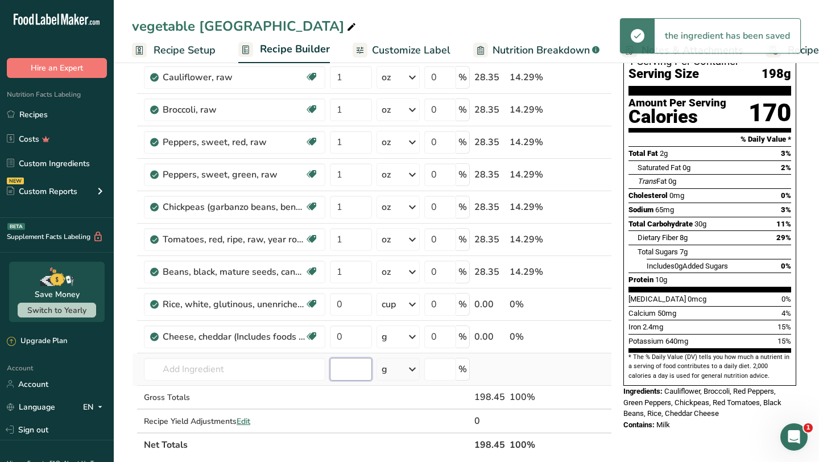
click at [346, 365] on input "number" at bounding box center [351, 369] width 42 height 23
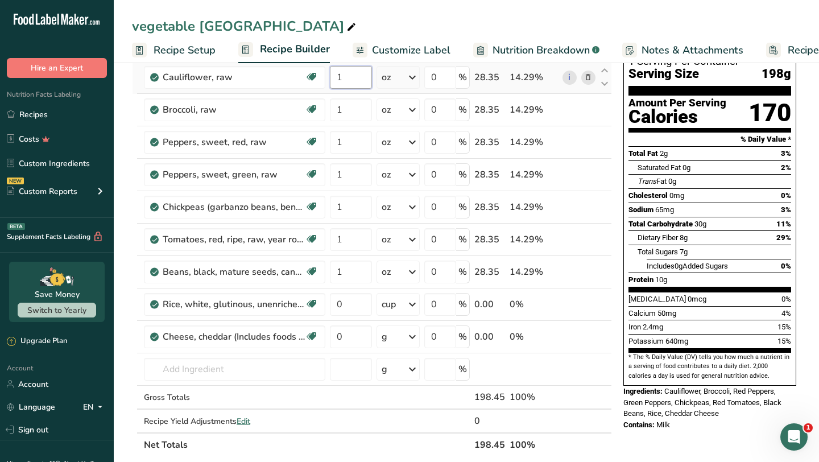
click at [343, 76] on input "1" at bounding box center [351, 77] width 42 height 23
type input "0.5"
click at [346, 112] on div "Ingredient * Amount * Unit * Waste * .a-a{fill:#347362;}.b-a{fill:#fff;} Grams …" at bounding box center [372, 246] width 480 height 419
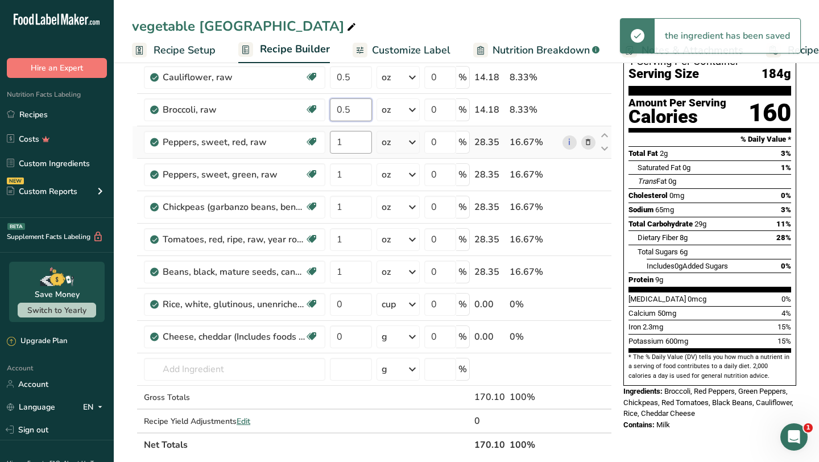
type input "0.5"
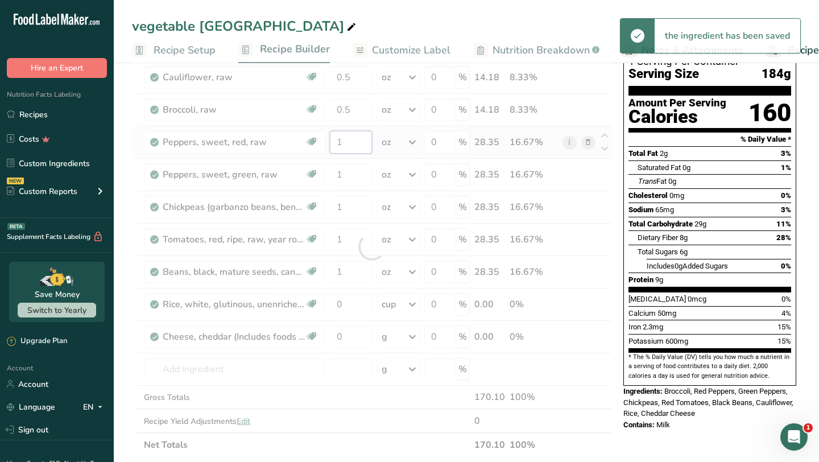
click at [350, 142] on div "Ingredient * Amount * Unit * Waste * .a-a{fill:#347362;}.b-a{fill:#fff;} Grams …" at bounding box center [372, 246] width 480 height 419
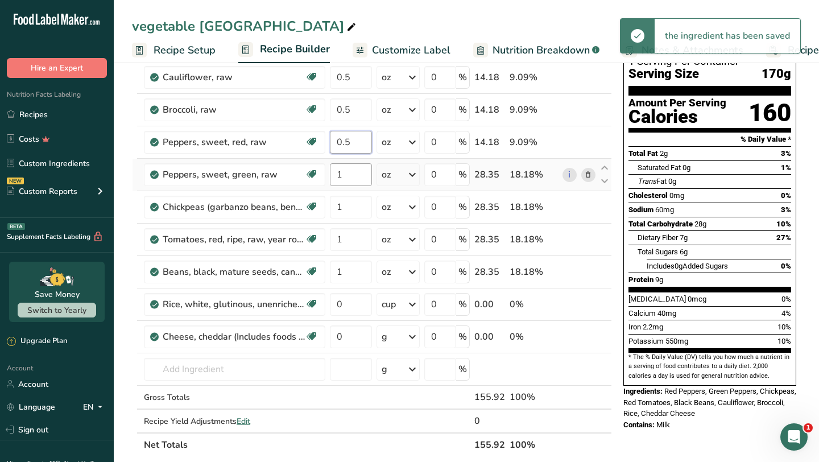
type input "0.5"
click at [350, 177] on div "Ingredient * Amount * Unit * Waste * .a-a{fill:#347362;}.b-a{fill:#fff;} Grams …" at bounding box center [372, 246] width 480 height 419
type input "0.5"
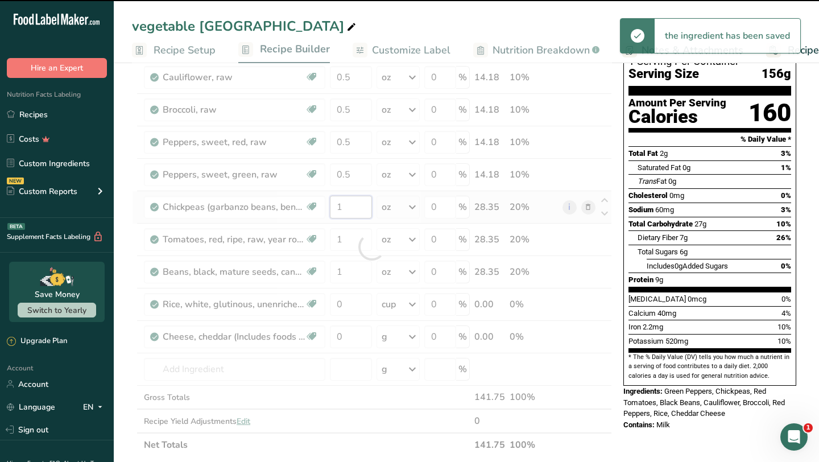
click at [351, 210] on div "Ingredient * Amount * Unit * Waste * .a-a{fill:#347362;}.b-a{fill:#fff;} Grams …" at bounding box center [372, 246] width 480 height 419
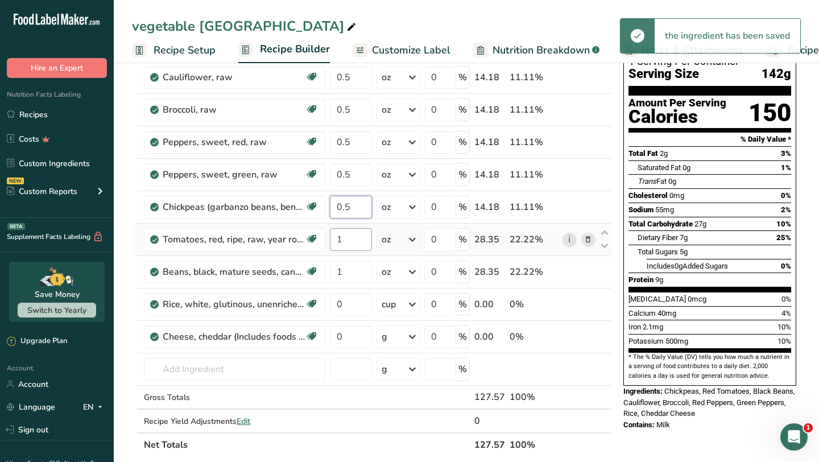
type input "0.5"
click at [349, 243] on div "Ingredient * Amount * Unit * Waste * .a-a{fill:#347362;}.b-a{fill:#fff;} Grams …" at bounding box center [372, 246] width 480 height 419
type input "0.5"
click at [349, 275] on div "Ingredient * Amount * Unit * Waste * .a-a{fill:#347362;}.b-a{fill:#fff;} Grams …" at bounding box center [372, 246] width 480 height 419
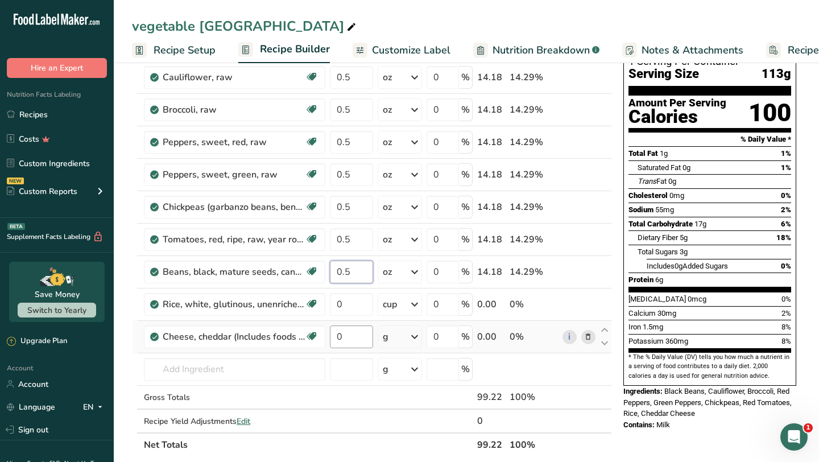
type input "0.5"
click at [353, 339] on div "Ingredient * Amount * Unit * Waste * .a-a{fill:#347362;}.b-a{fill:#fff;} Grams …" at bounding box center [372, 246] width 480 height 419
